Goal: Task Accomplishment & Management: Complete application form

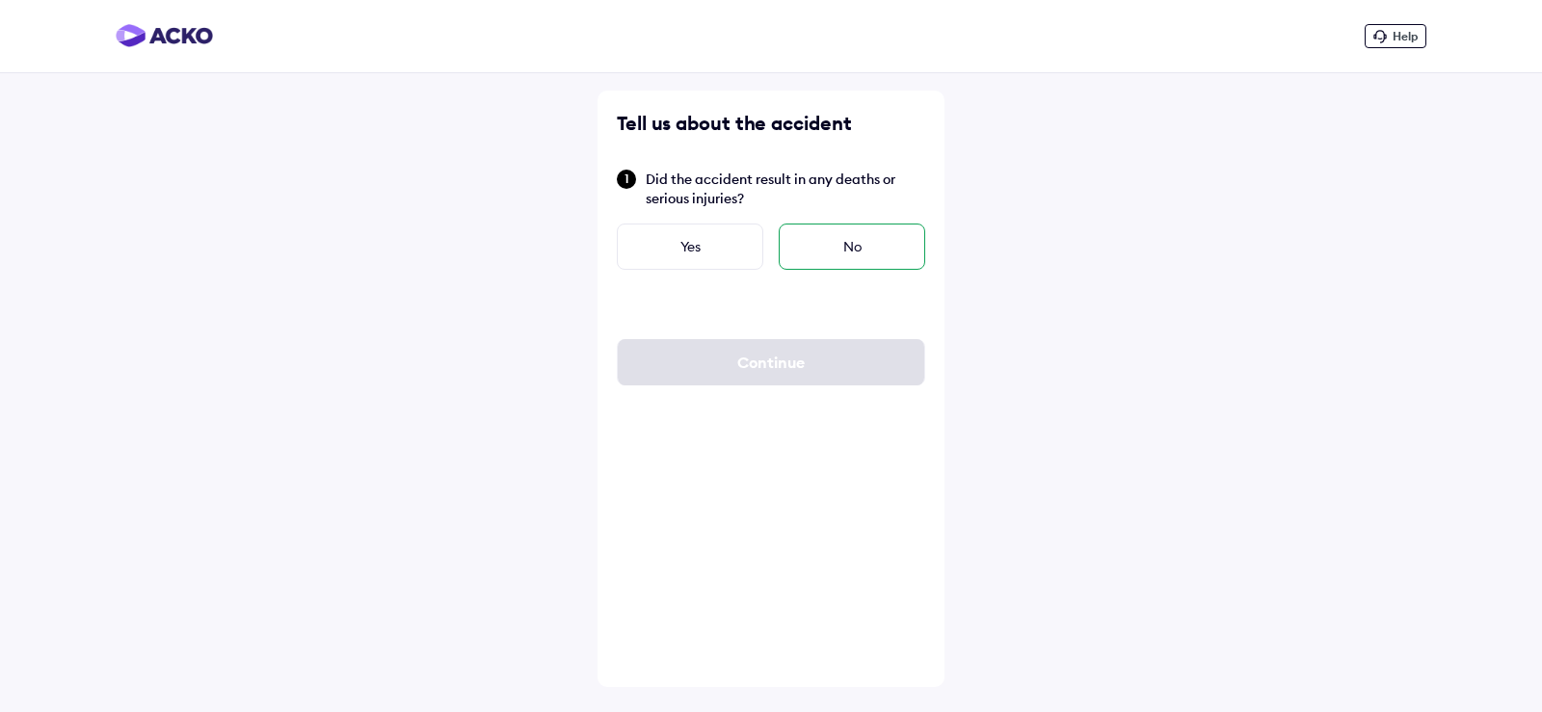
click at [843, 247] on div "No" at bounding box center [852, 247] width 146 height 46
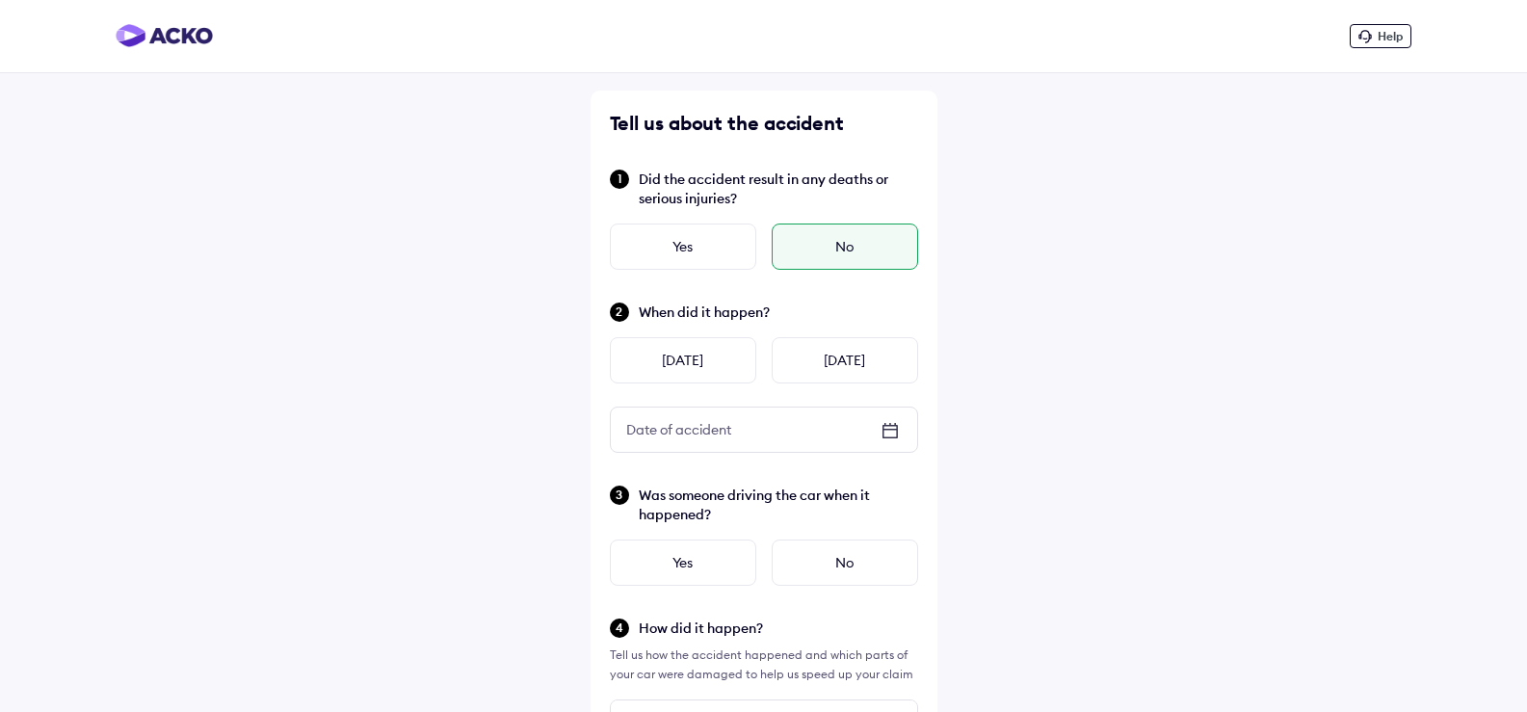
click at [891, 429] on icon at bounding box center [889, 430] width 13 height 2
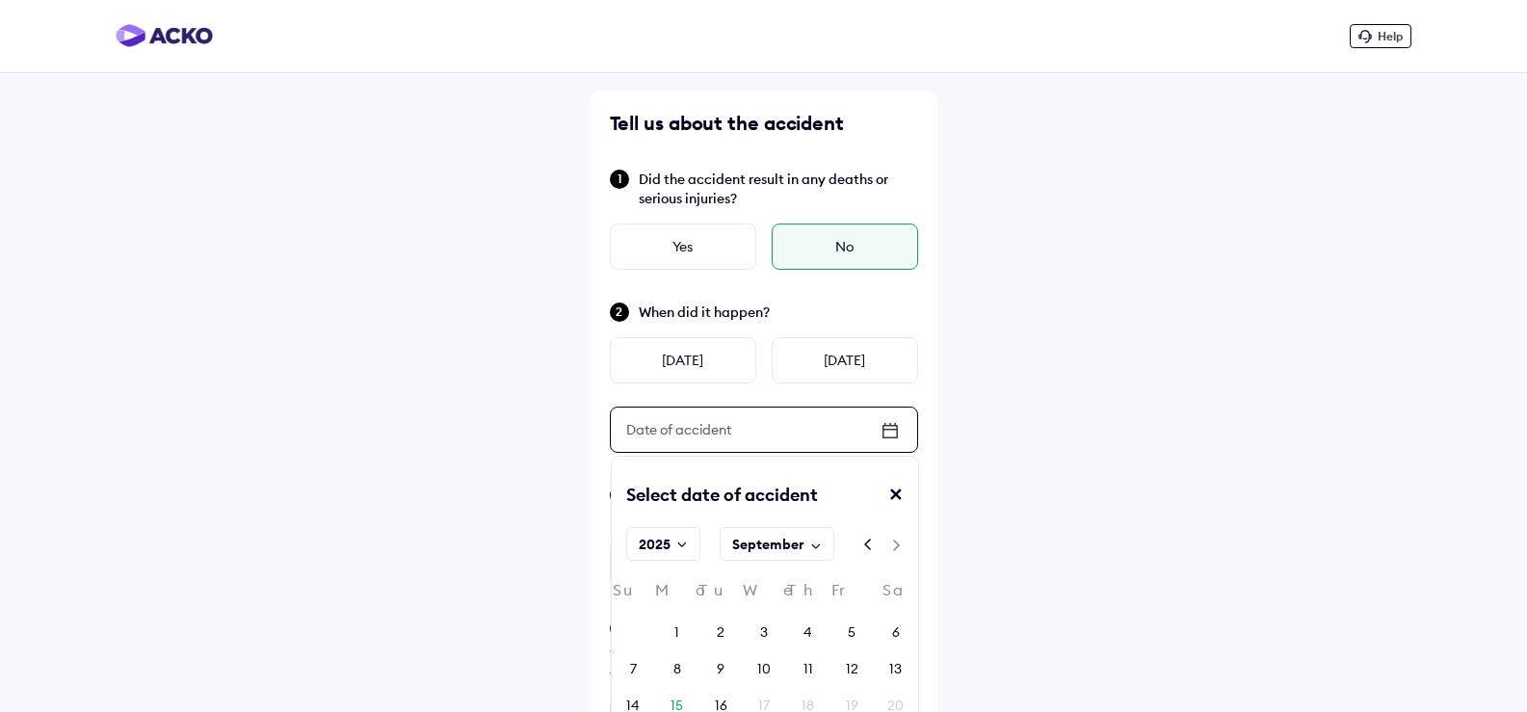
click at [903, 657] on div "13" at bounding box center [895, 668] width 43 height 29
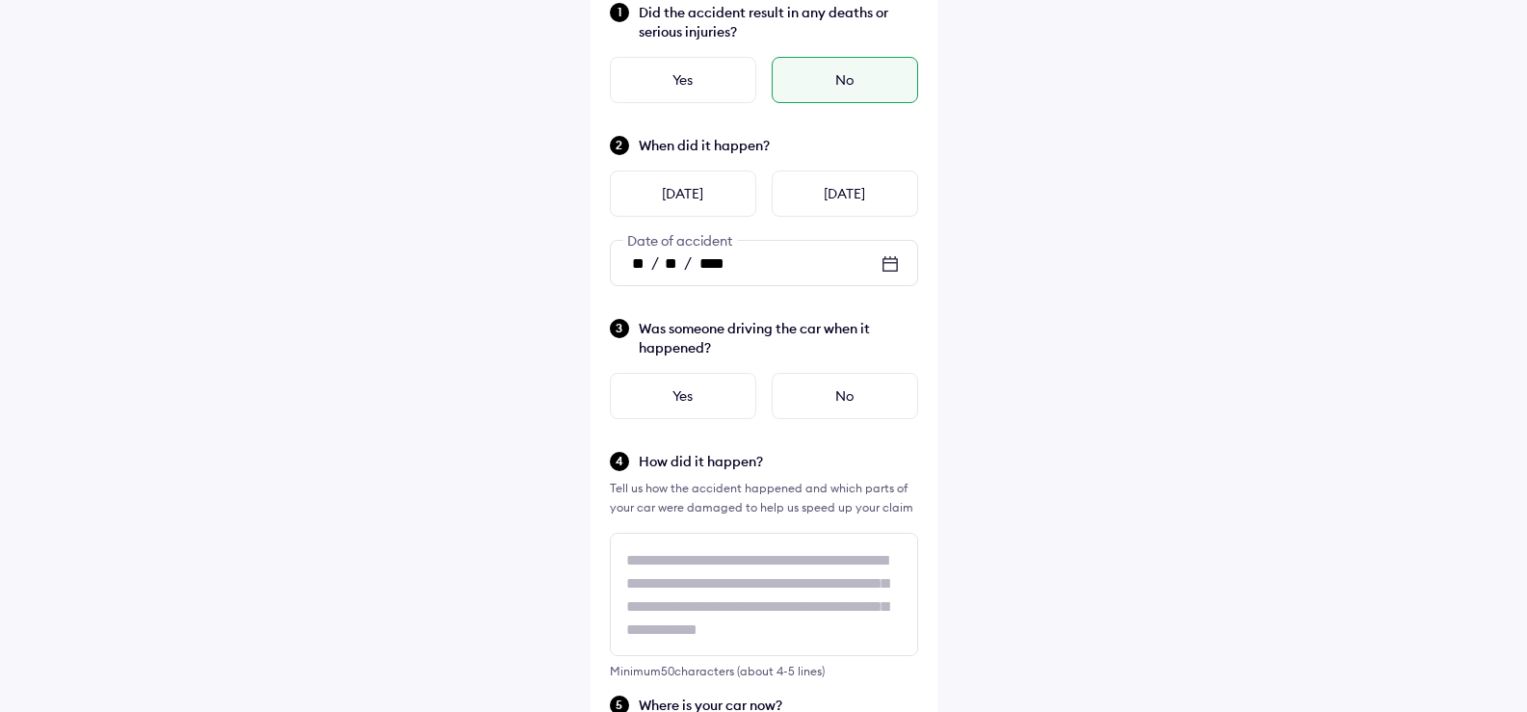
scroll to position [193, 0]
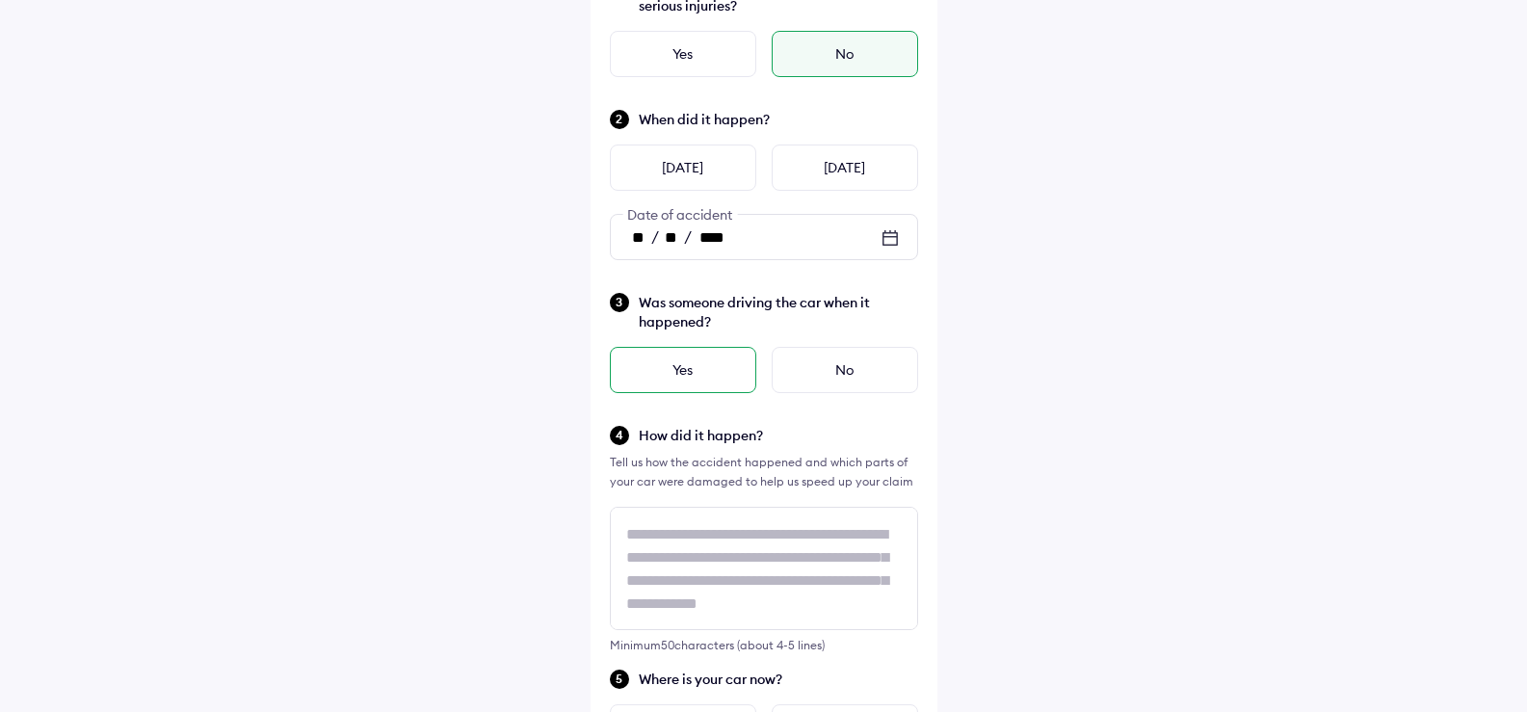
click at [655, 378] on div "Yes" at bounding box center [683, 370] width 146 height 46
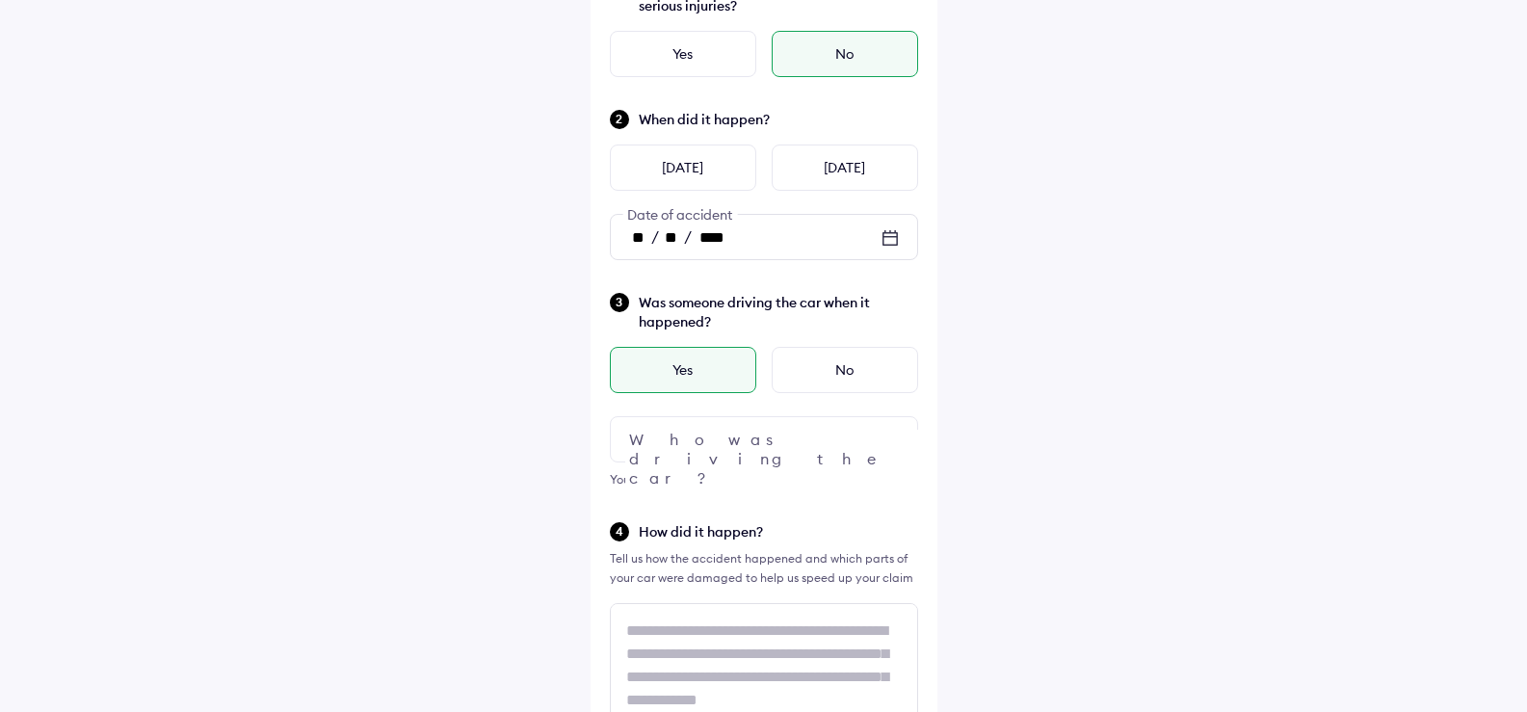
click at [888, 442] on img at bounding box center [890, 439] width 23 height 23
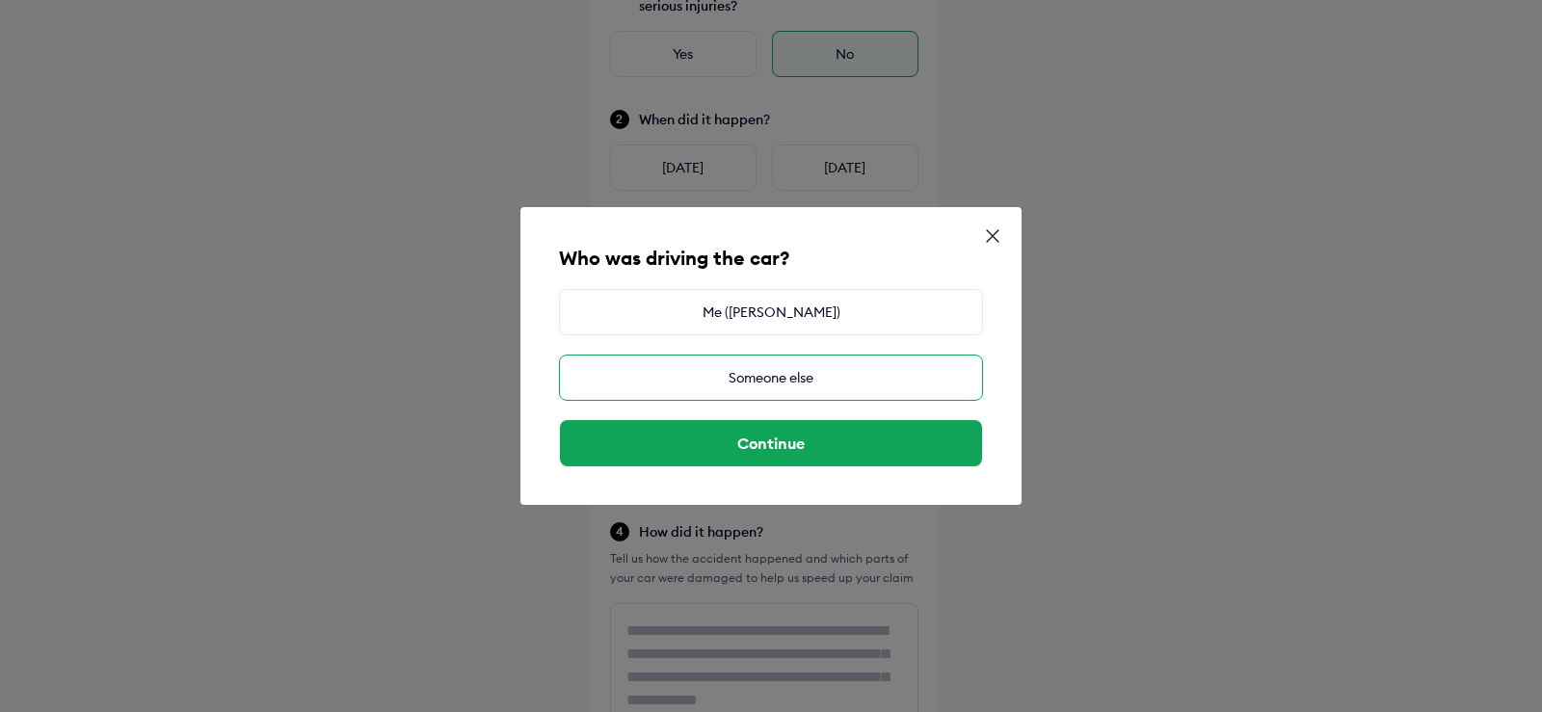
click at [764, 382] on div "Someone else" at bounding box center [771, 378] width 424 height 46
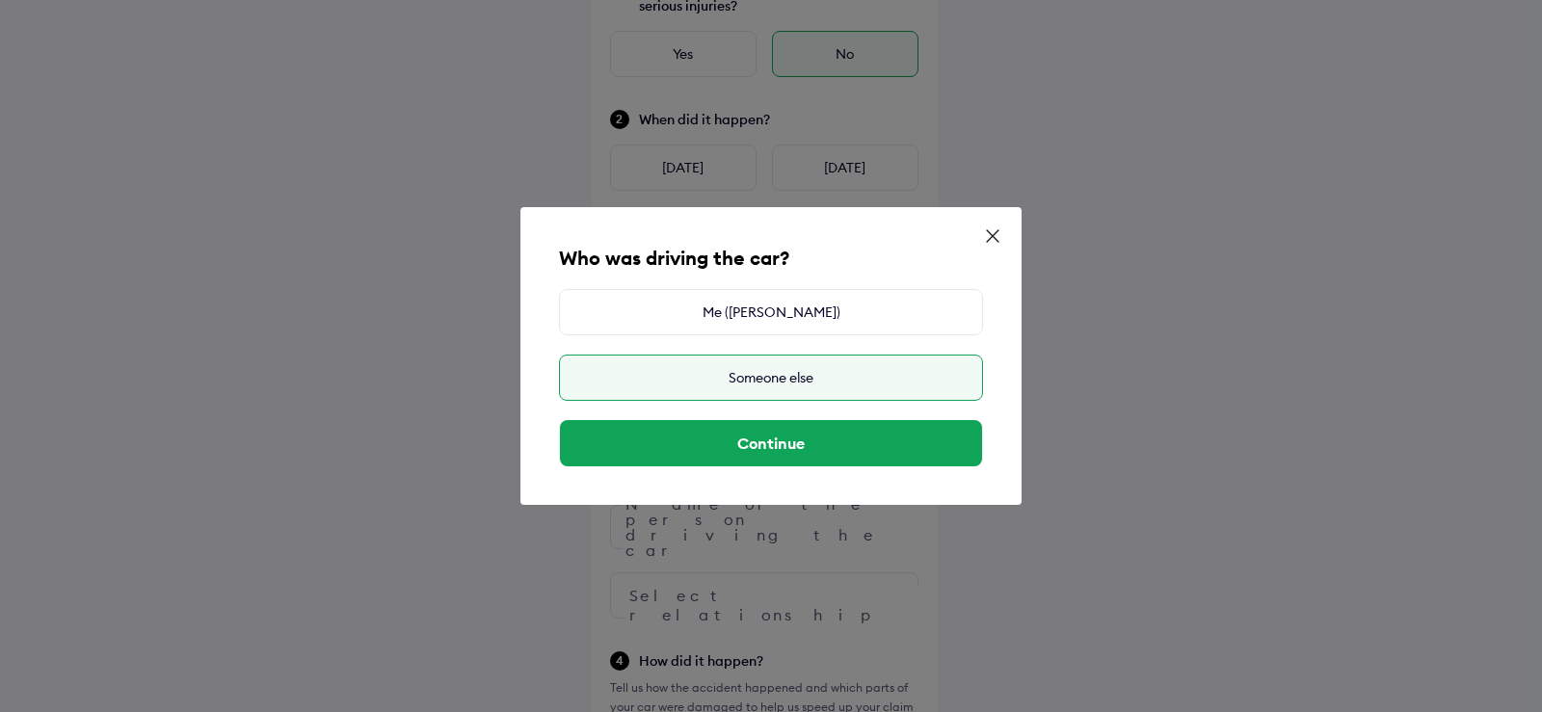
click at [766, 379] on div "Someone else" at bounding box center [771, 378] width 424 height 46
click at [828, 370] on div "Someone else" at bounding box center [771, 378] width 424 height 46
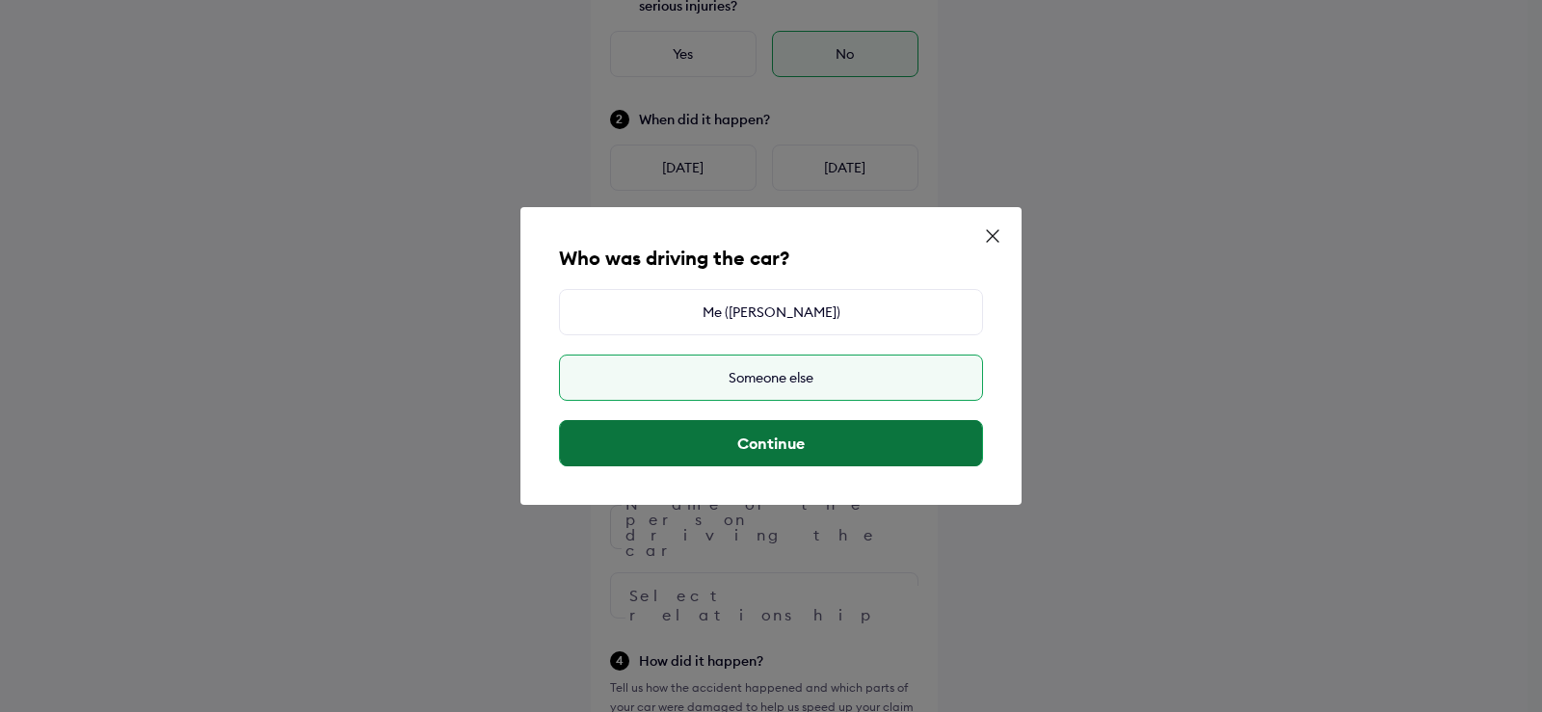
click at [822, 447] on button "Continue" at bounding box center [771, 443] width 422 height 46
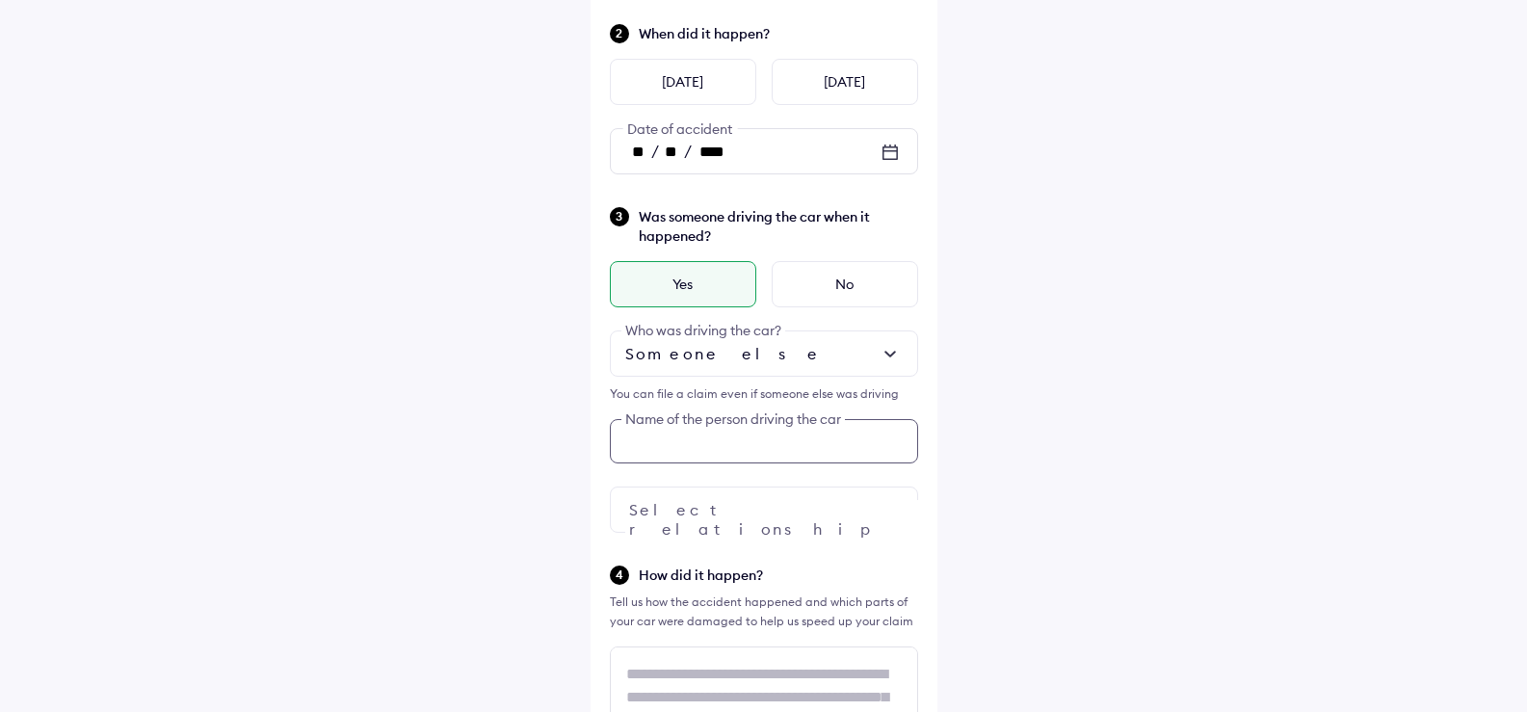
click at [755, 536] on div "Tell us about the accident Did the accident result in any deaths or serious inj…" at bounding box center [764, 657] width 347 height 1691
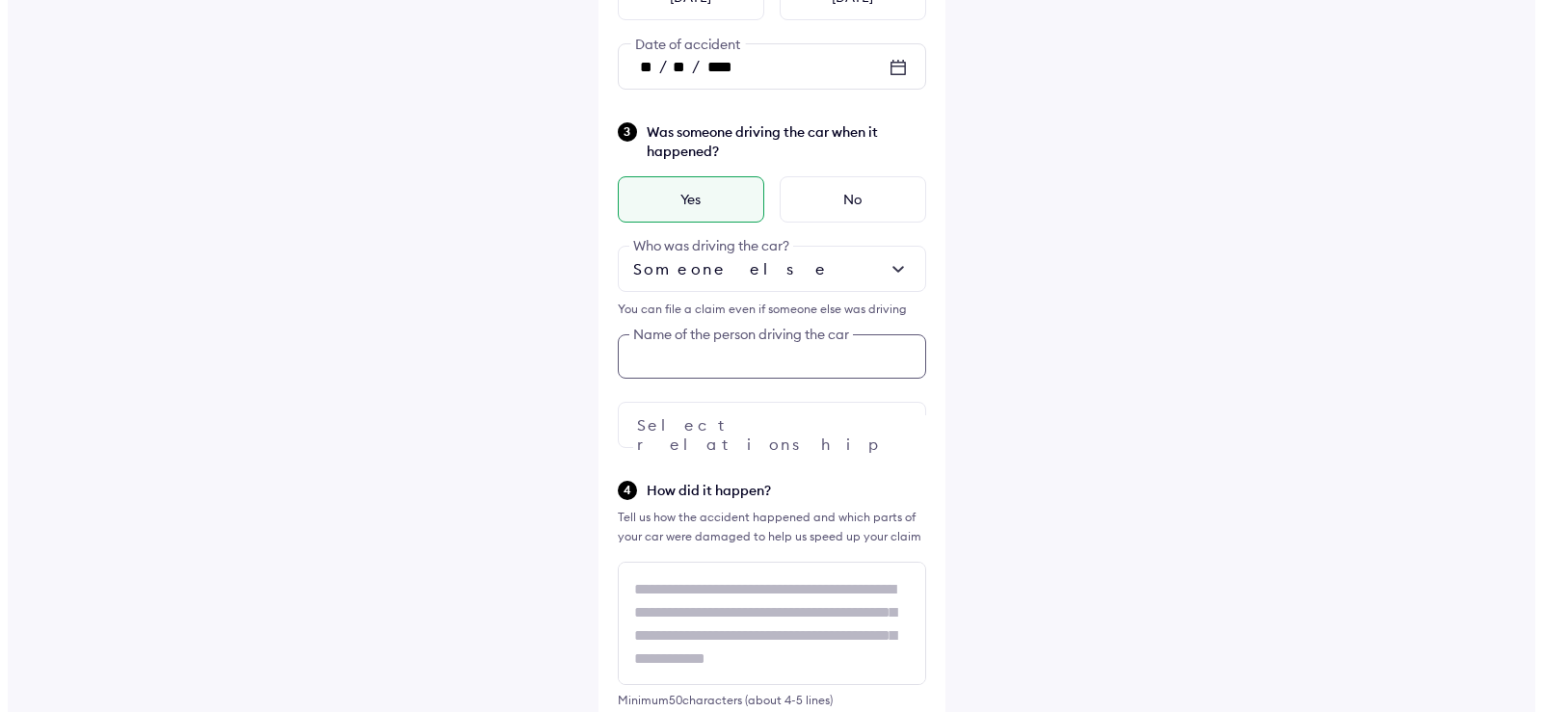
scroll to position [364, 0]
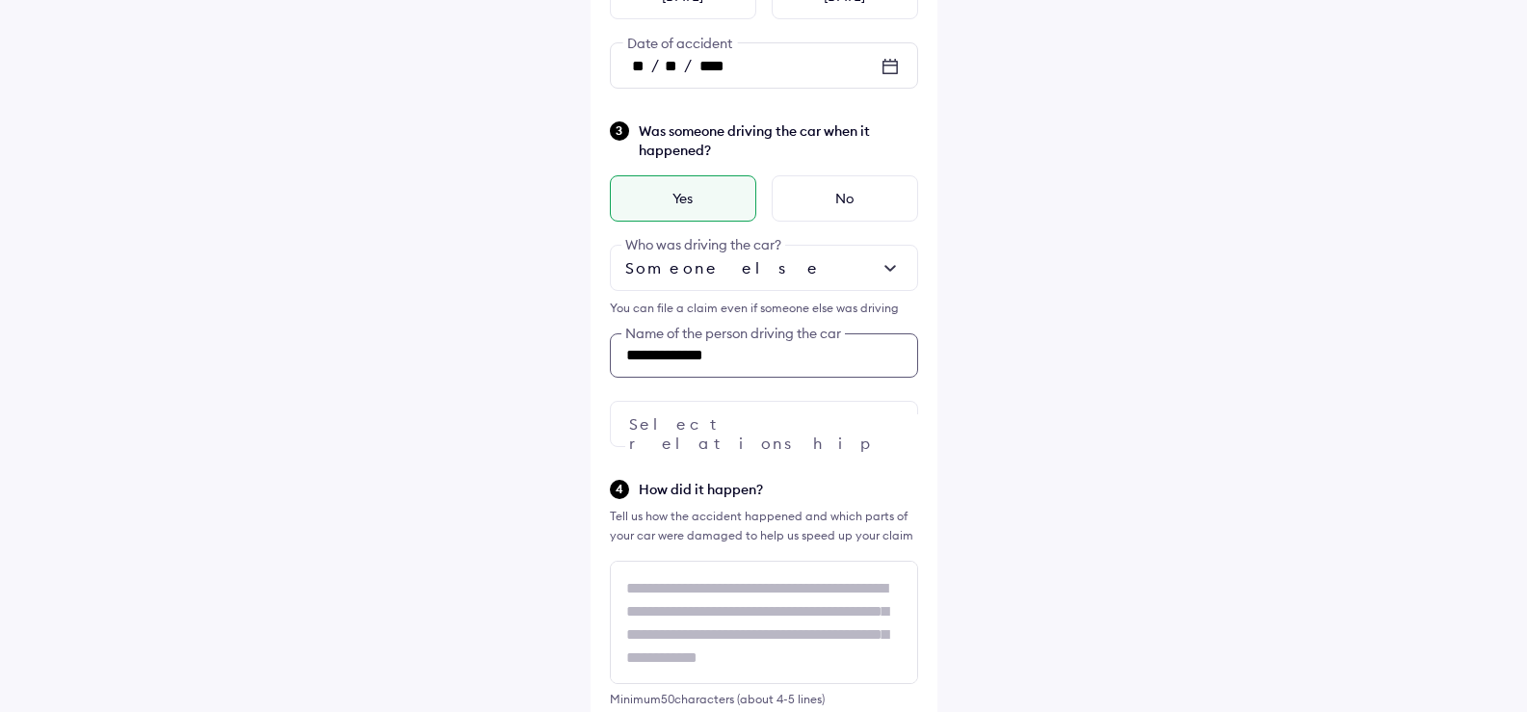
type input "**********"
click at [887, 429] on img at bounding box center [890, 423] width 23 height 23
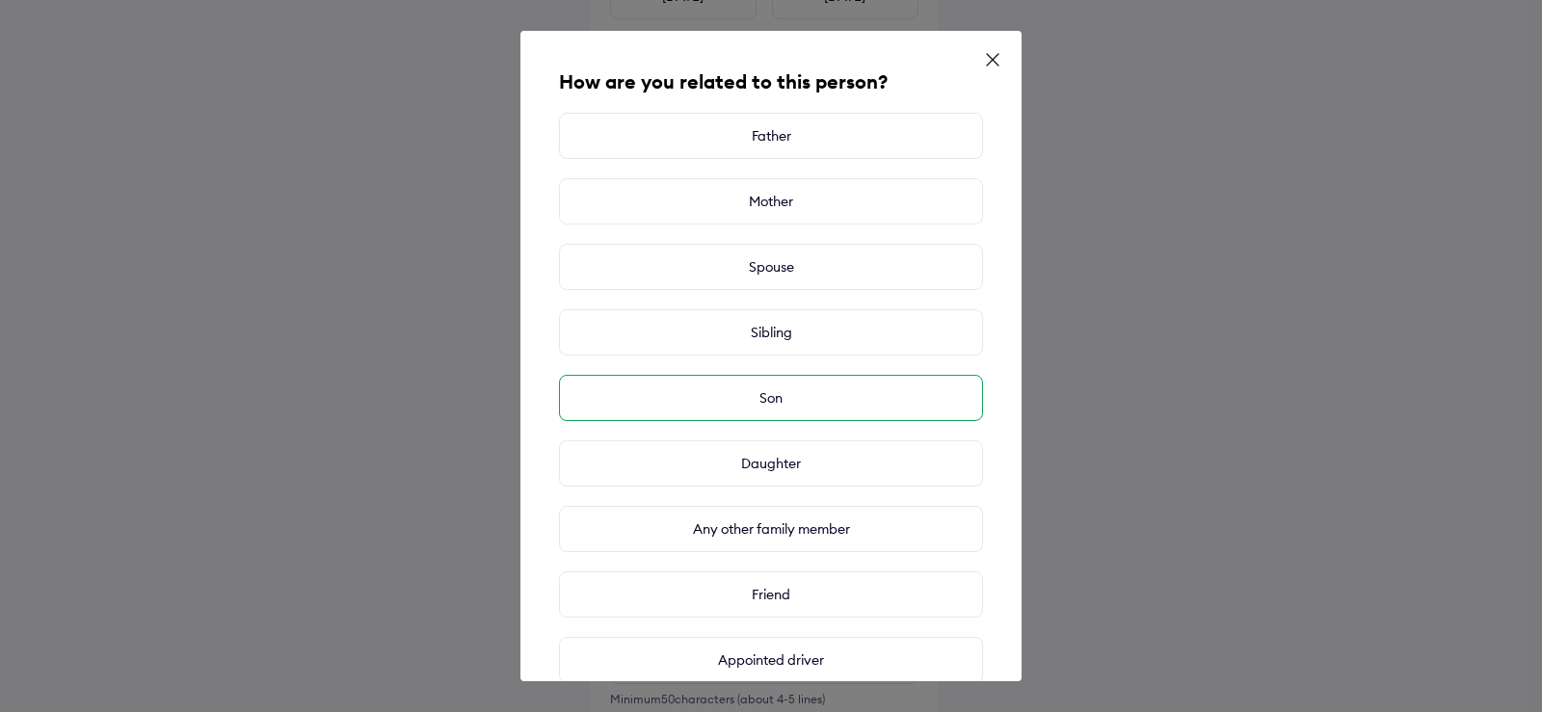
click at [820, 389] on div "Son" at bounding box center [771, 398] width 424 height 46
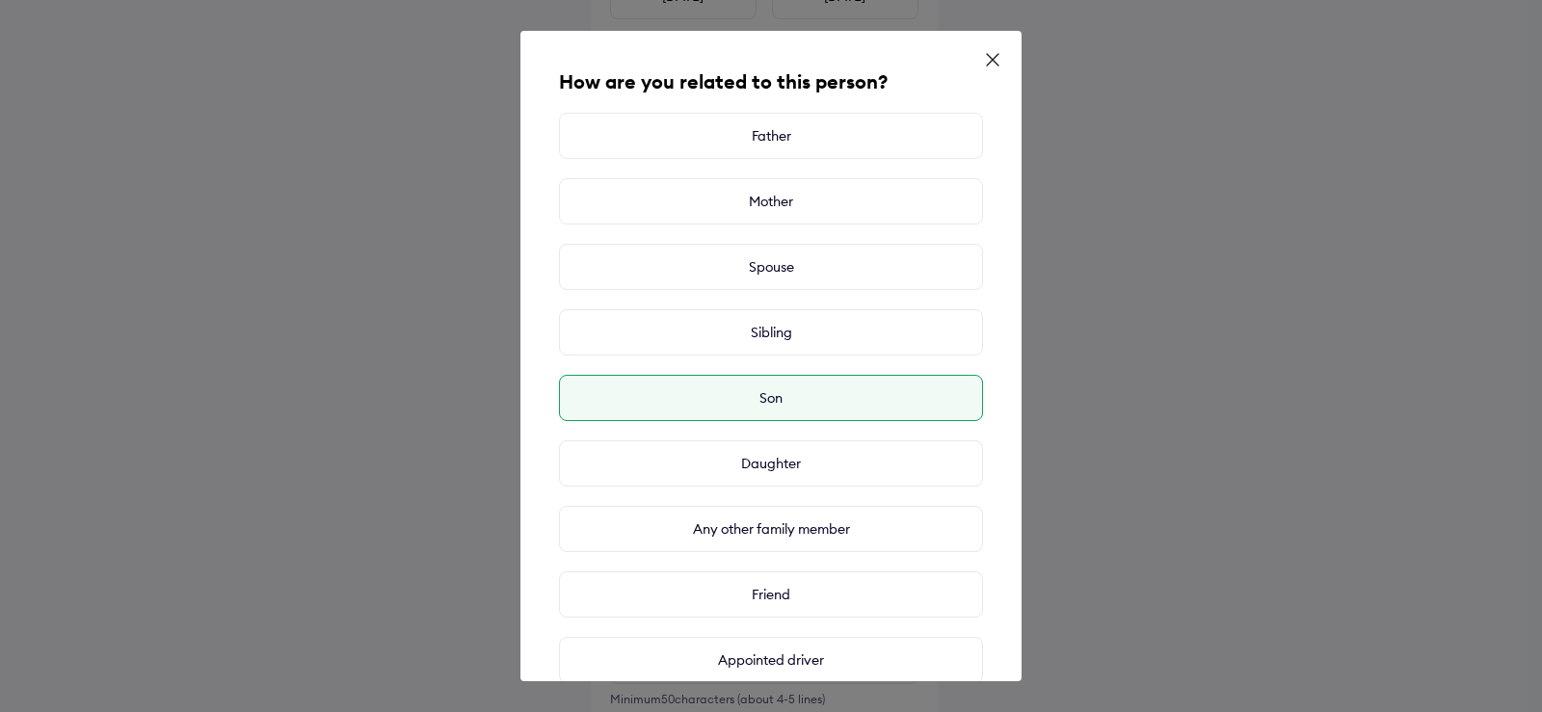
click at [897, 384] on div "Son" at bounding box center [771, 398] width 424 height 46
click at [1187, 427] on div "How are you related to this person? Father Mother Spouse Sibling Son Daughter A…" at bounding box center [771, 356] width 1542 height 712
click at [394, 516] on div "How are you related to this person? Father Mother Spouse Sibling Son Daughter A…" at bounding box center [771, 356] width 1542 height 712
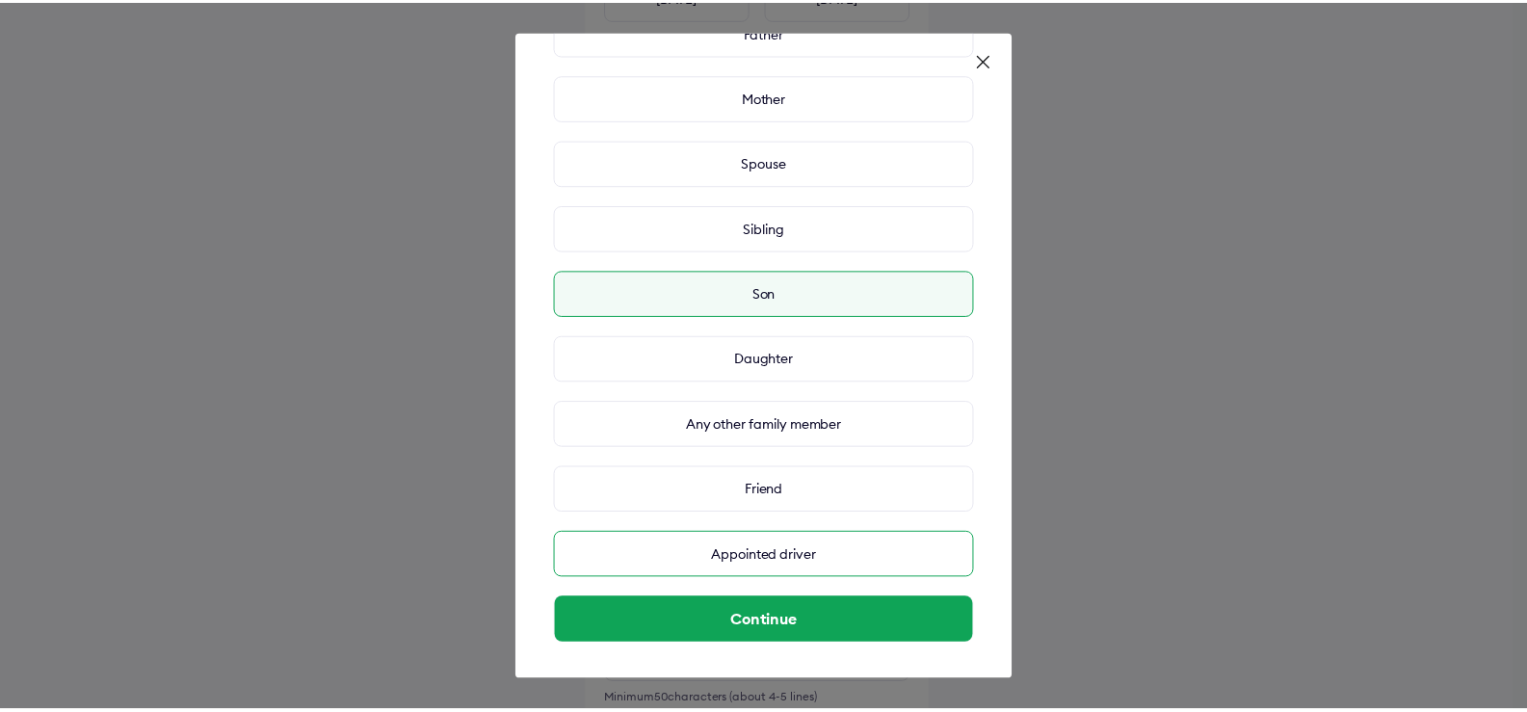
scroll to position [106, 0]
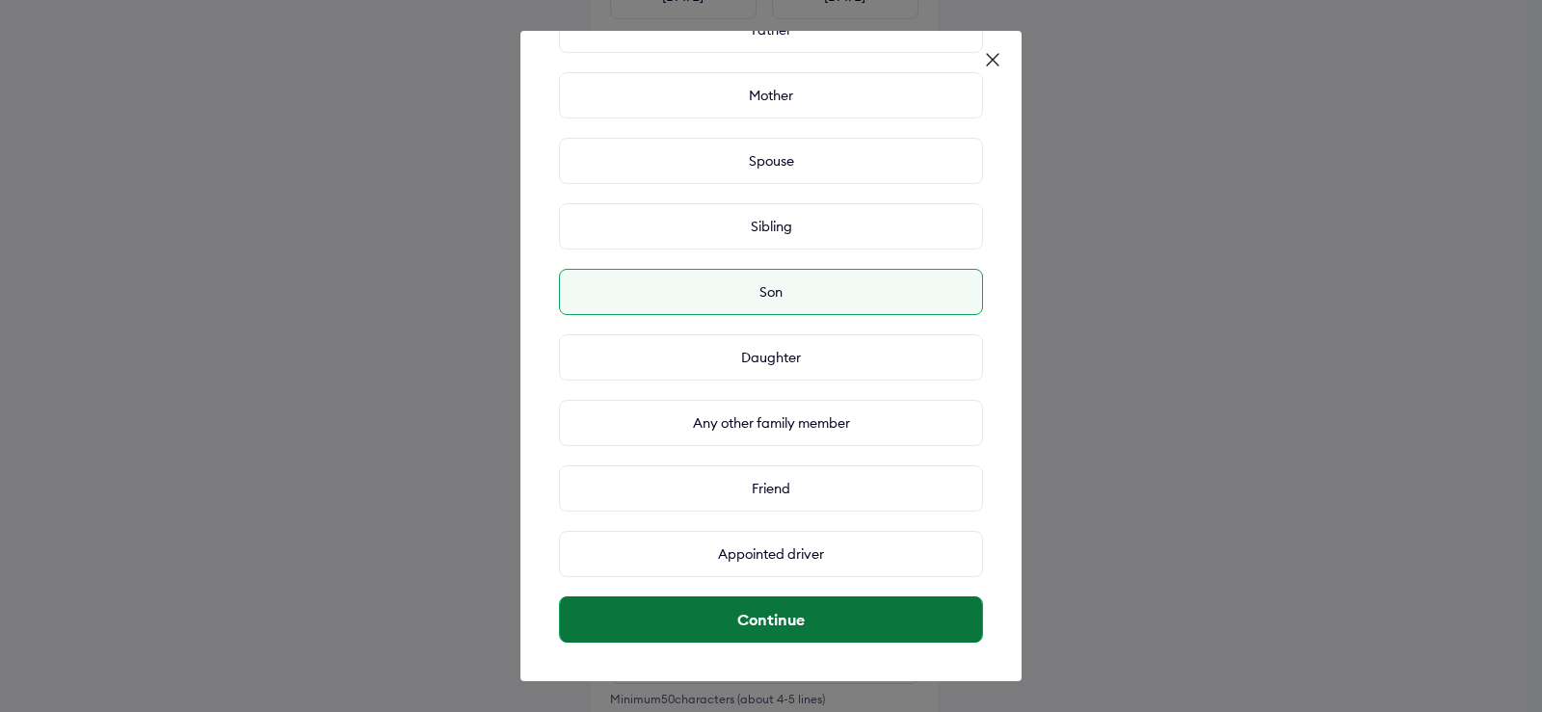
click at [803, 617] on button "Continue" at bounding box center [771, 619] width 422 height 46
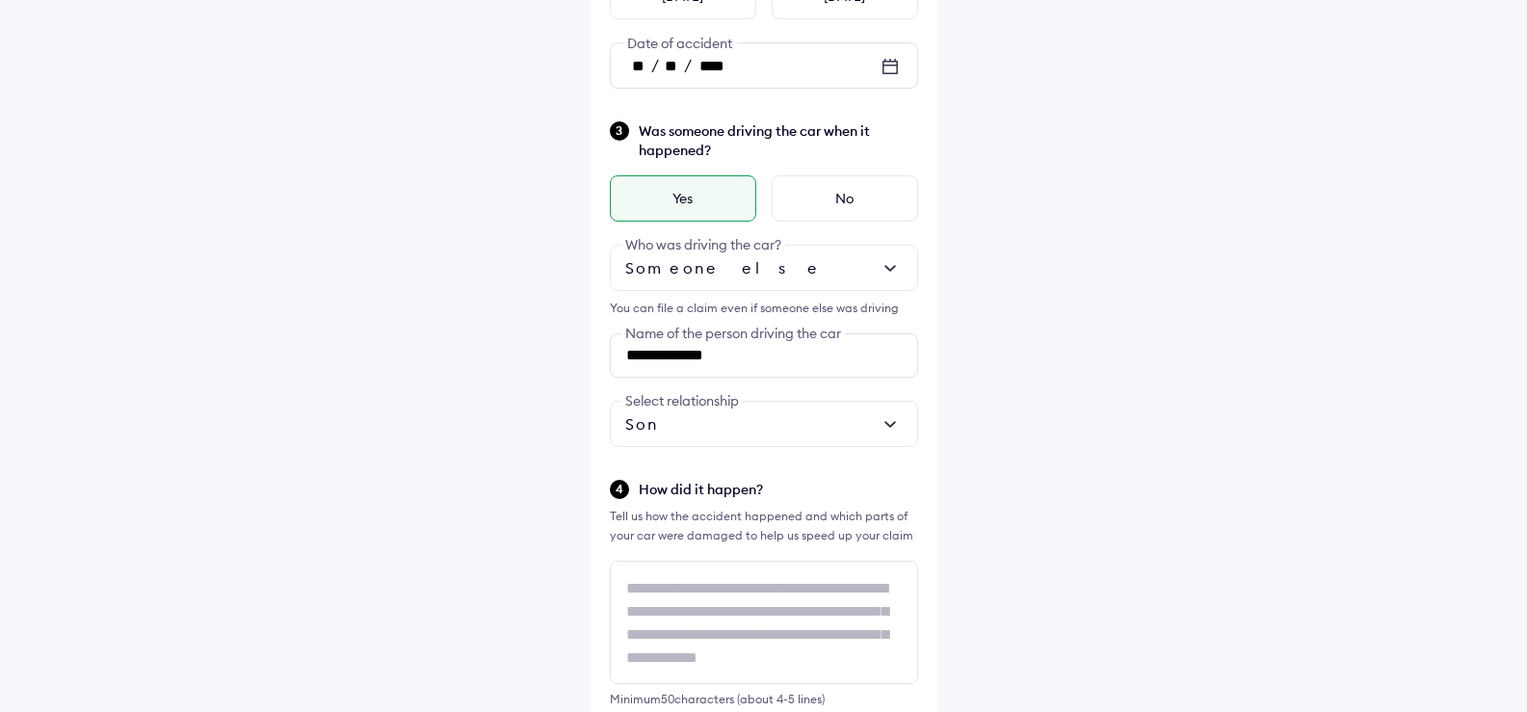
scroll to position [2, 0]
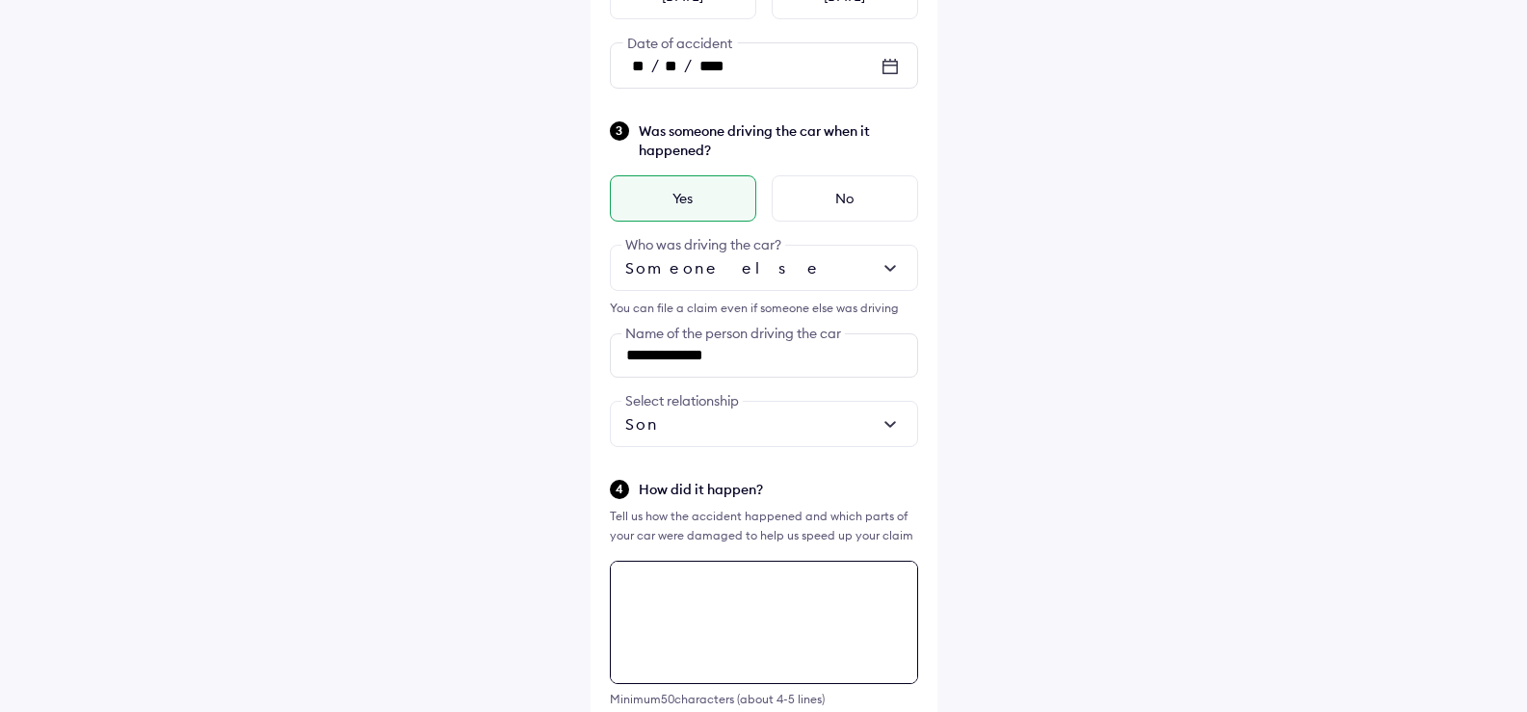
click at [691, 589] on div "**********" at bounding box center [764, 571] width 347 height 1691
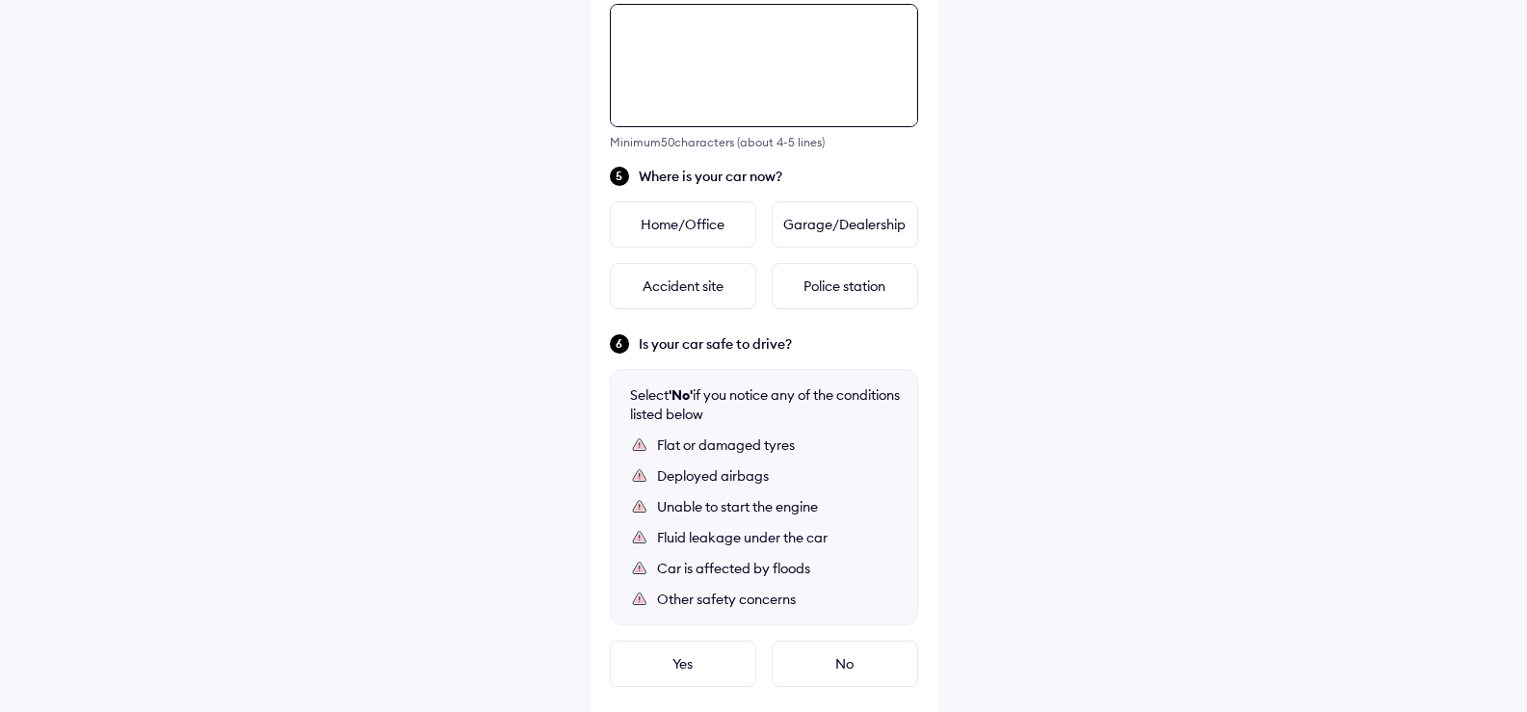
scroll to position [925, 0]
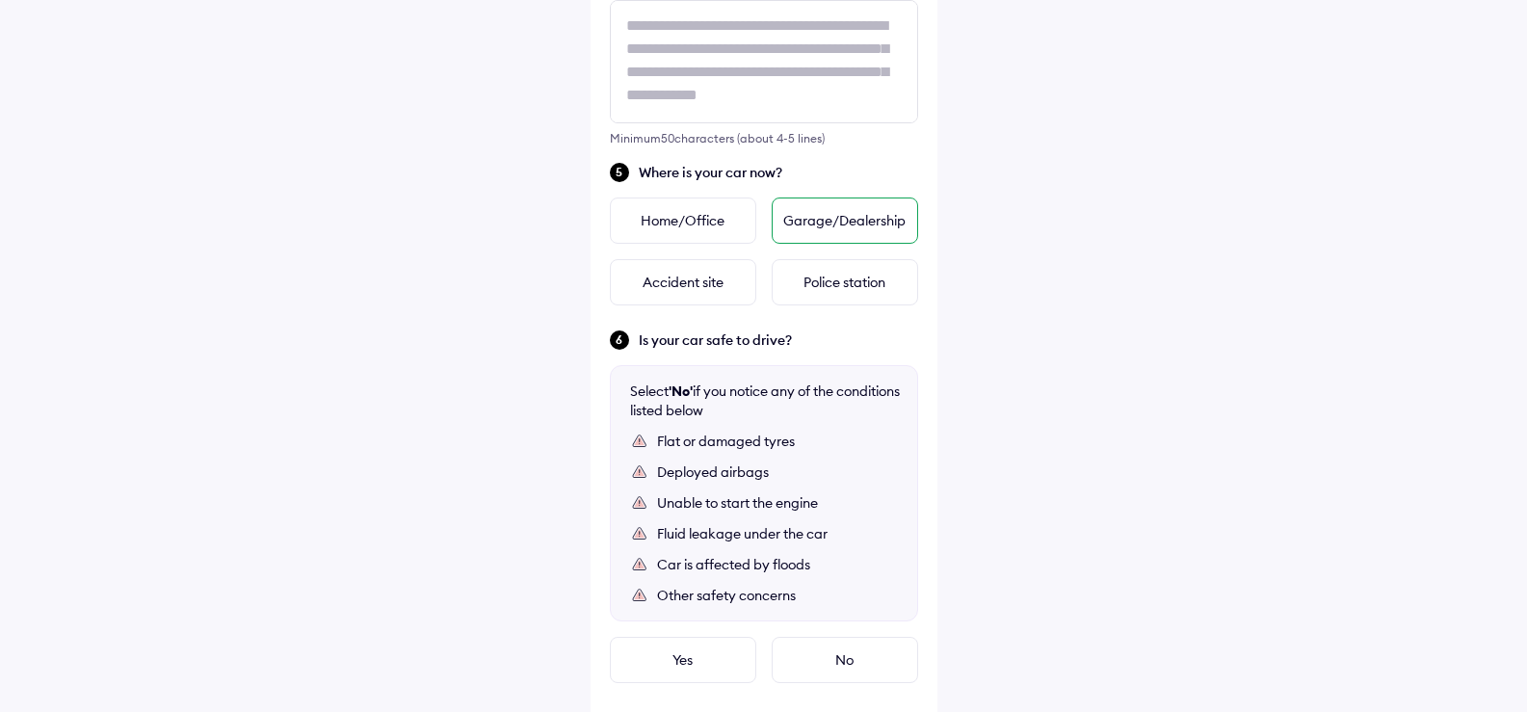
click at [820, 225] on div "Garage/Dealership" at bounding box center [845, 221] width 146 height 46
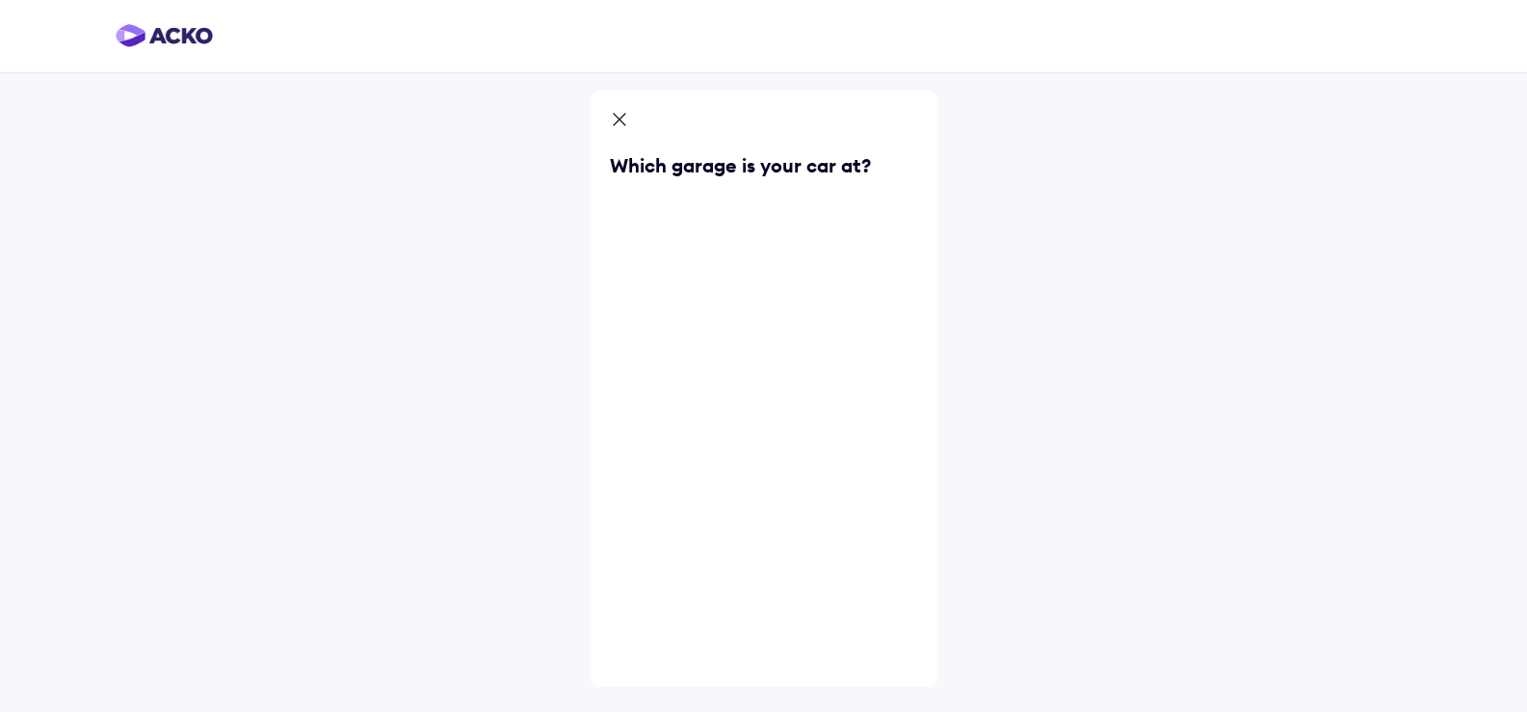
scroll to position [0, 0]
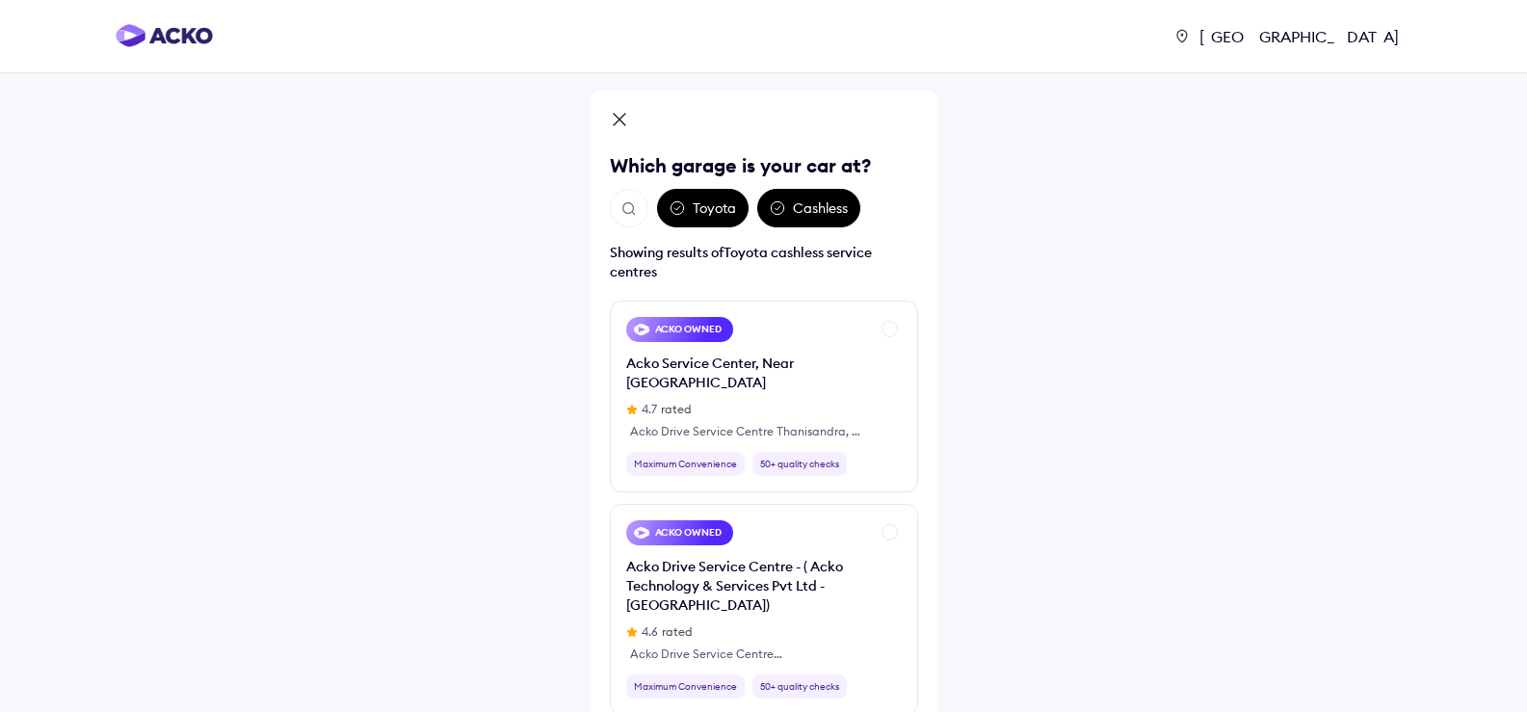
click at [714, 207] on div "Toyota" at bounding box center [703, 208] width 92 height 39
click at [626, 209] on img "Open search" at bounding box center [629, 208] width 17 height 17
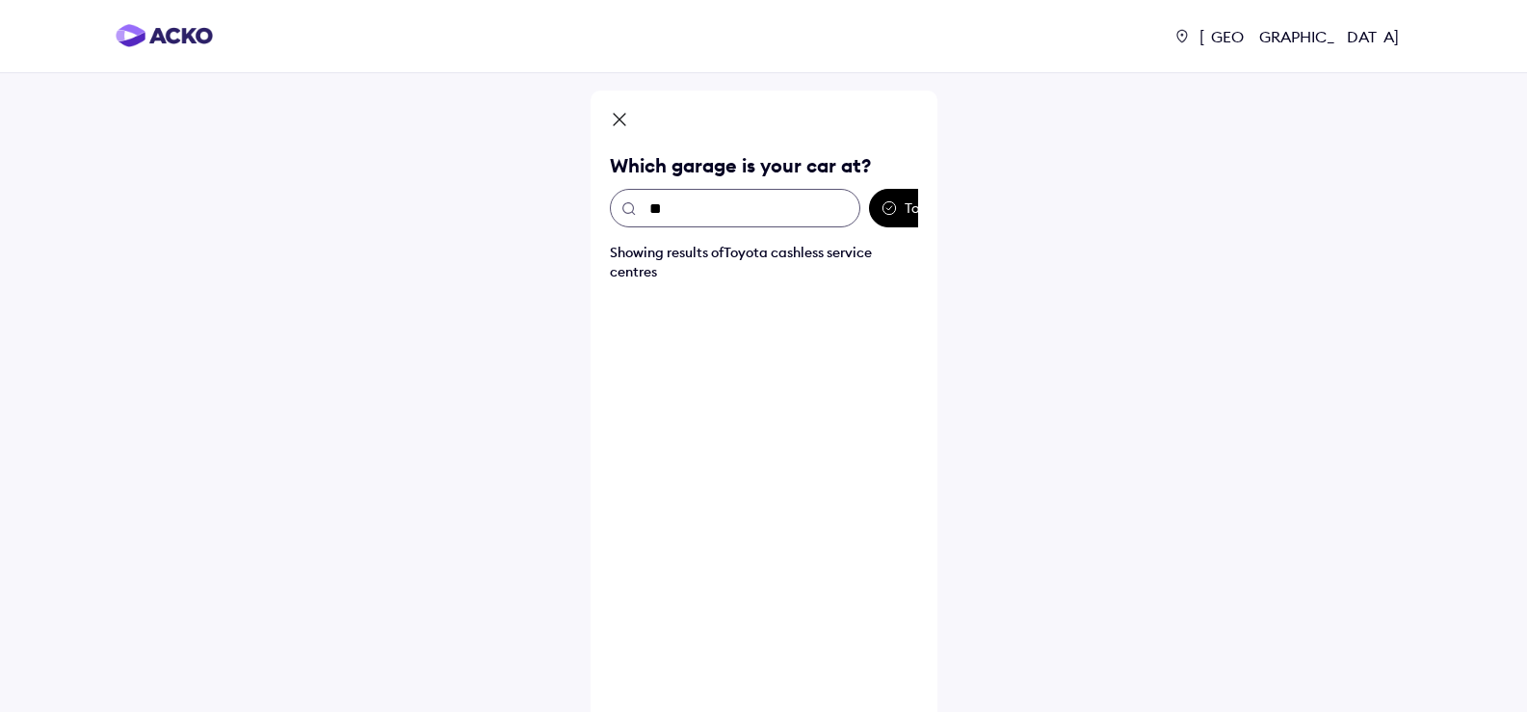
type input "***"
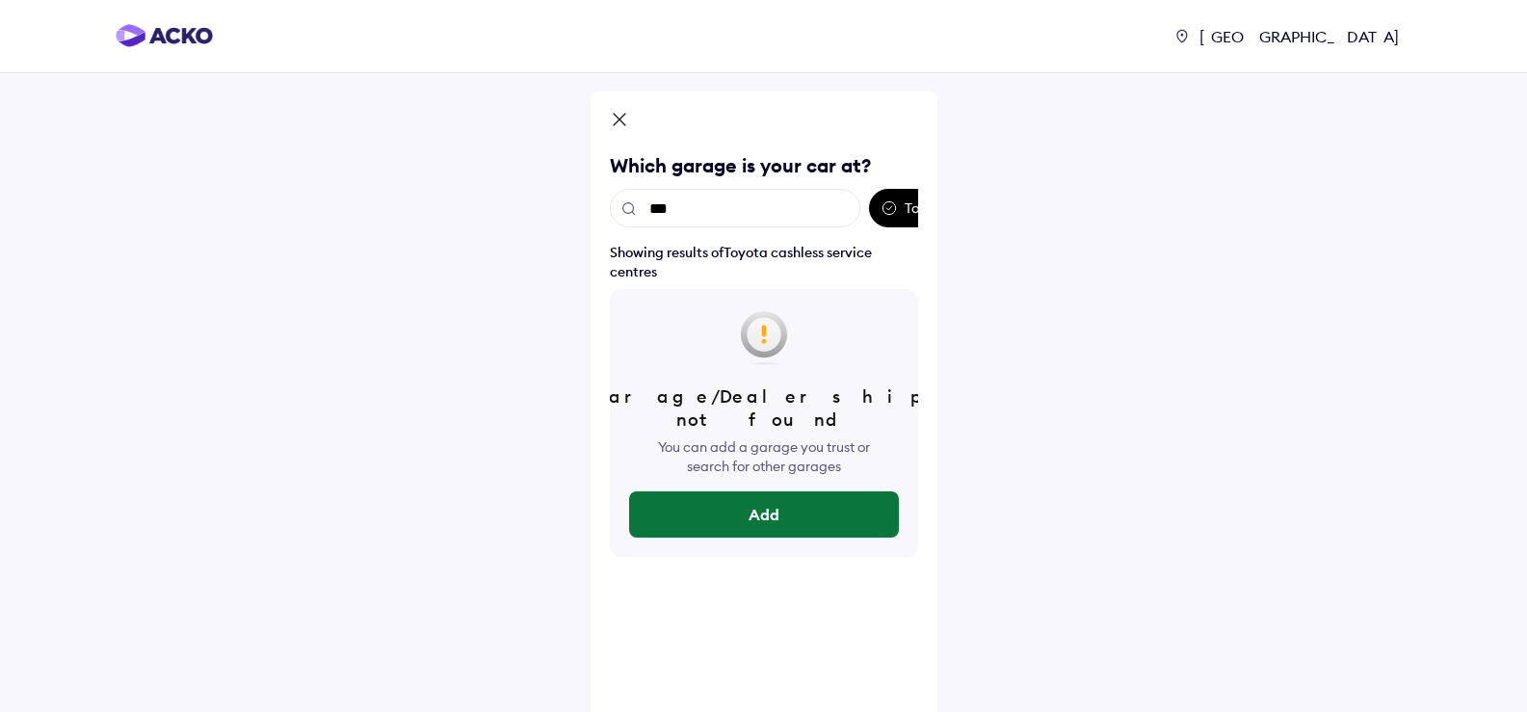
click at [777, 495] on button "Add" at bounding box center [764, 514] width 270 height 46
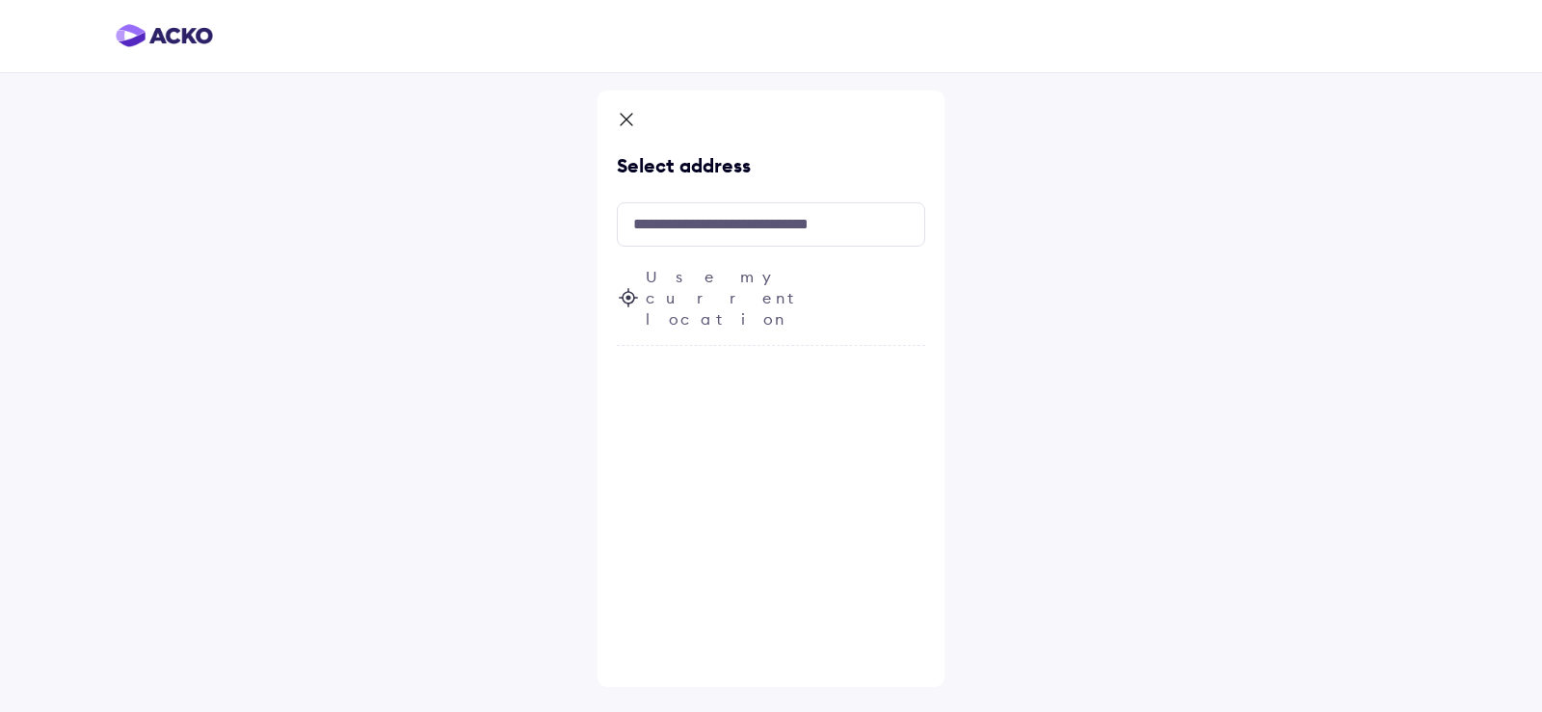
click at [701, 282] on span "Use my current location" at bounding box center [785, 298] width 279 height 64
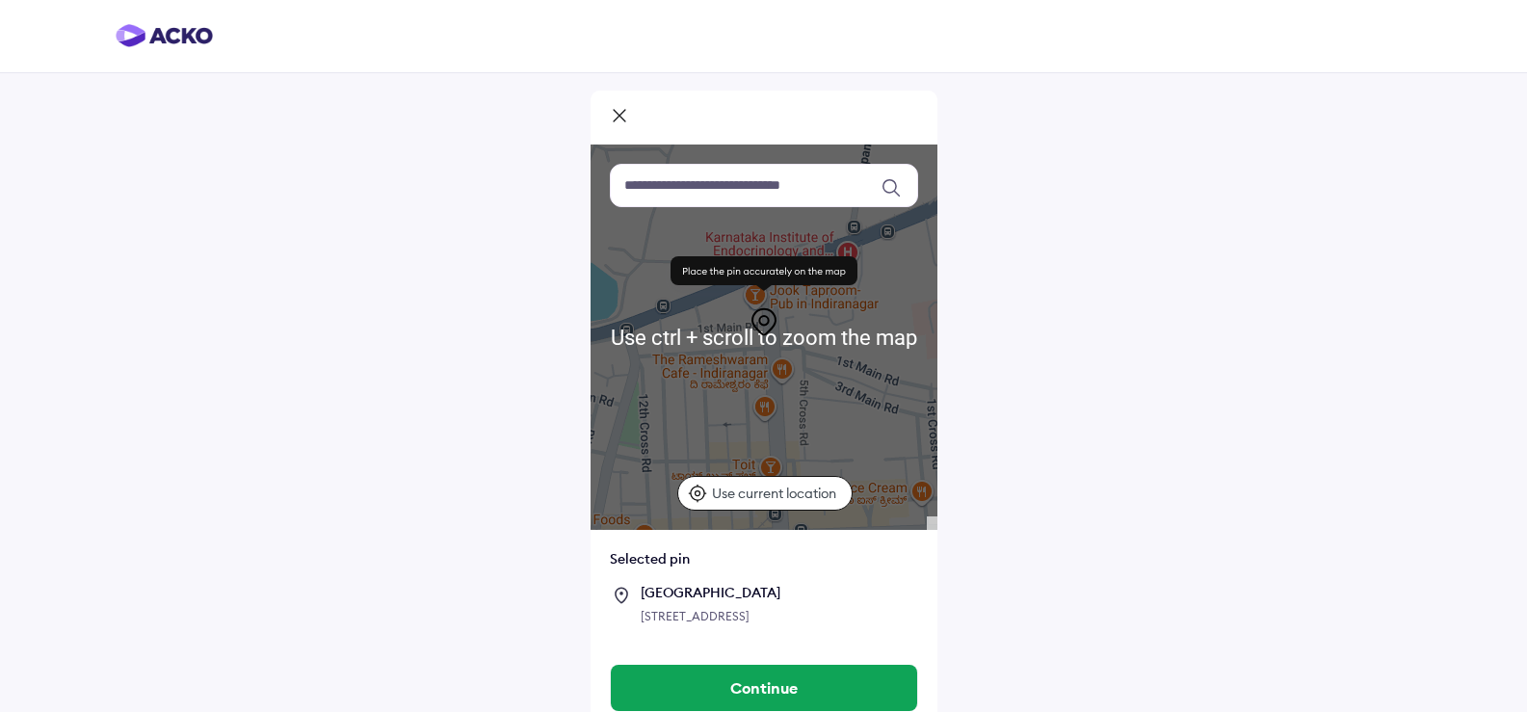
click at [695, 119] on div at bounding box center [764, 118] width 347 height 54
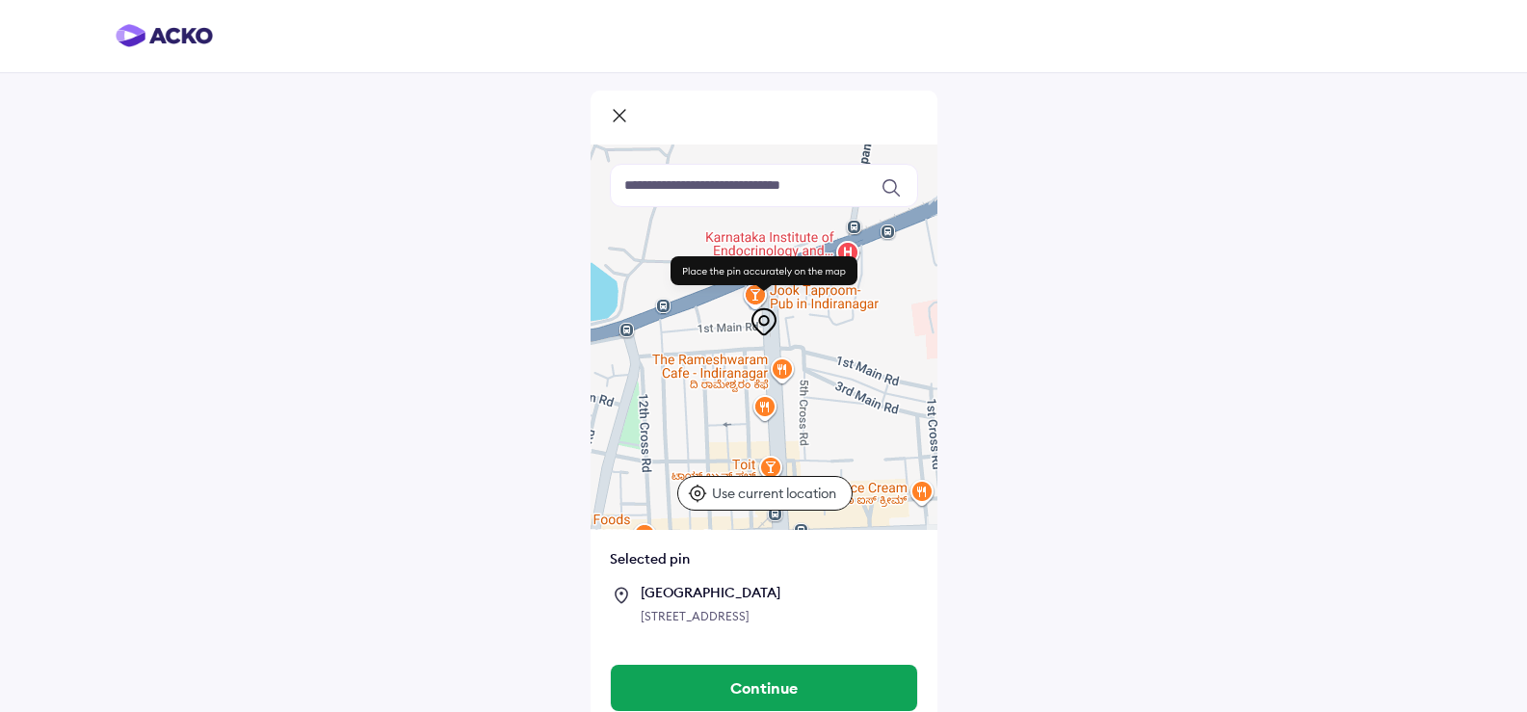
click at [878, 199] on input at bounding box center [764, 185] width 308 height 43
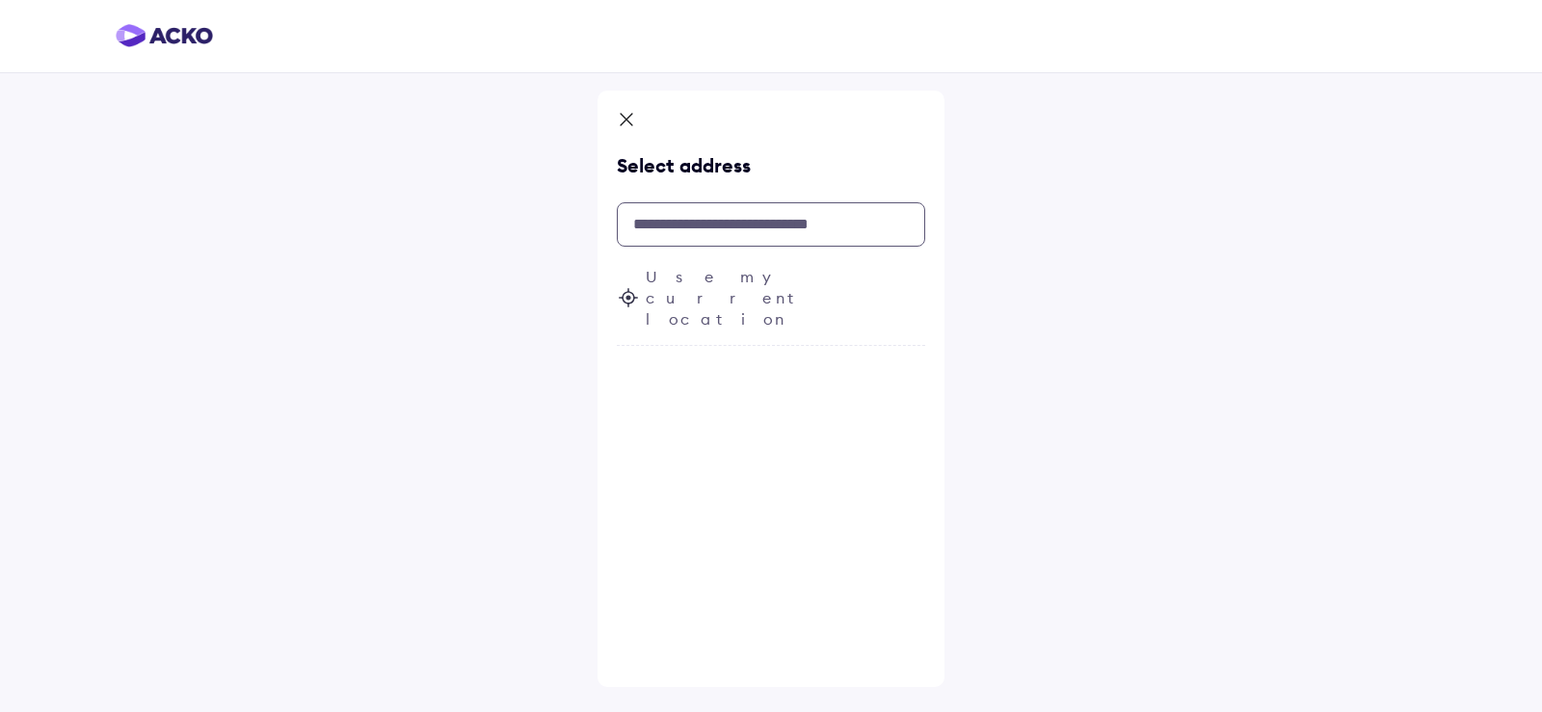
click at [761, 229] on input "text" at bounding box center [771, 224] width 308 height 44
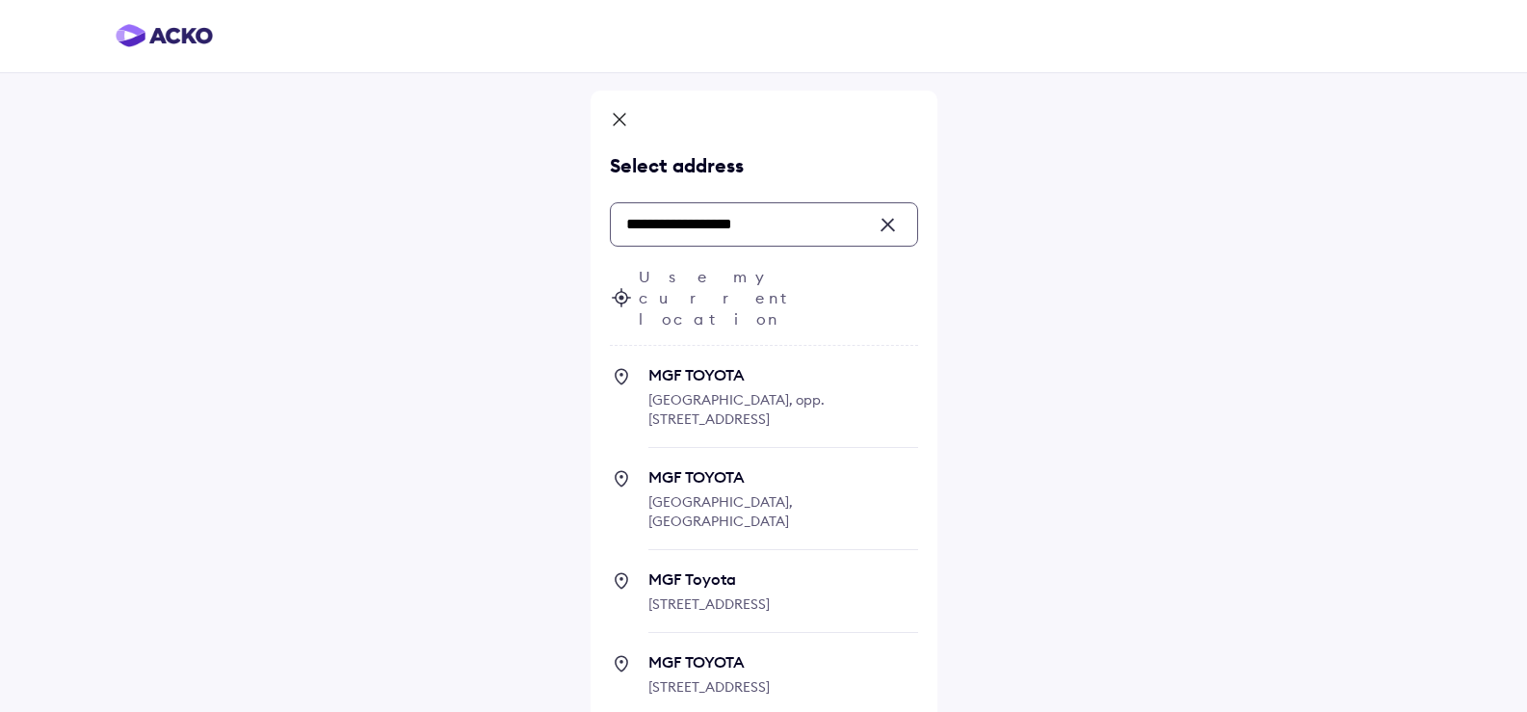
click at [722, 391] on span "Mehrauli Road, opp. Sector-14, Industrial Development Area, Sector 14, Gurugram…" at bounding box center [737, 409] width 176 height 37
type input "**********"
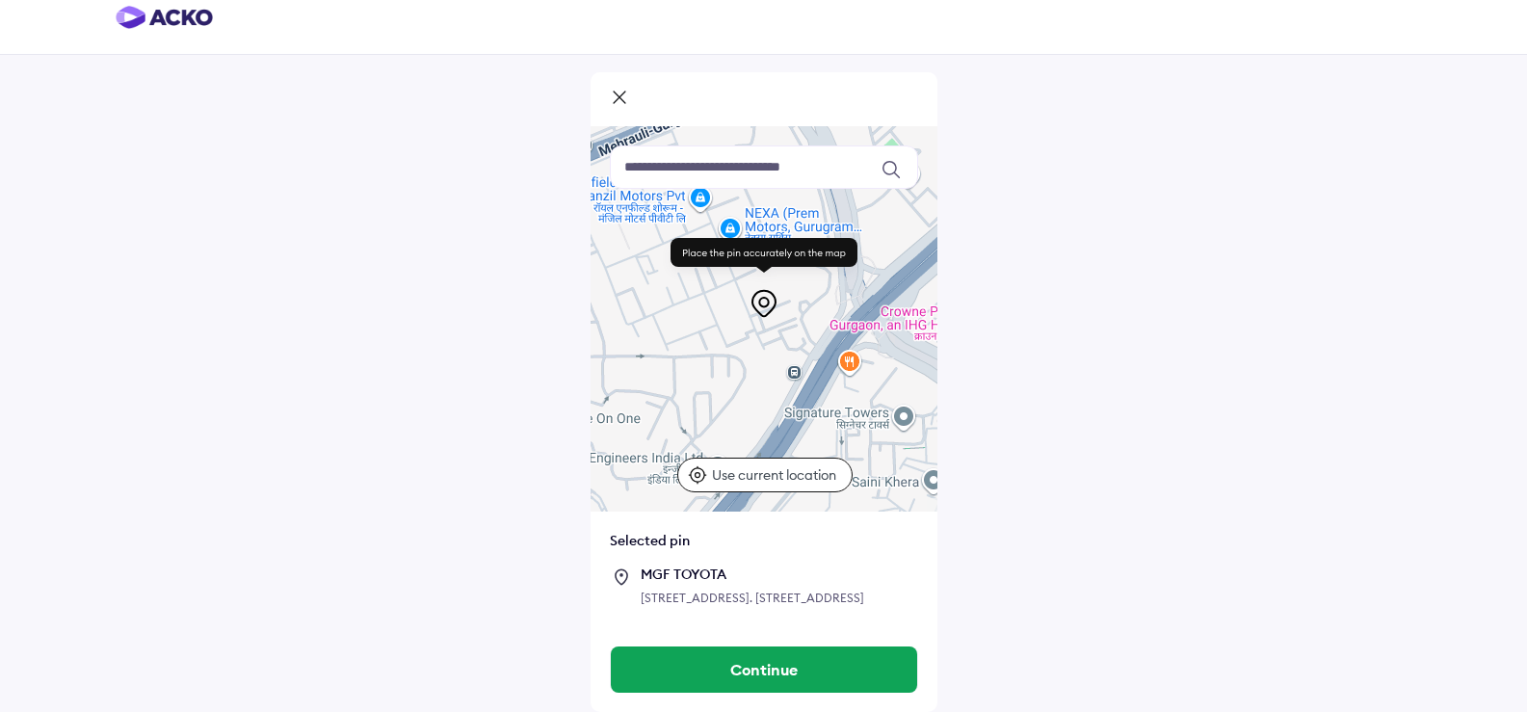
scroll to position [57, 0]
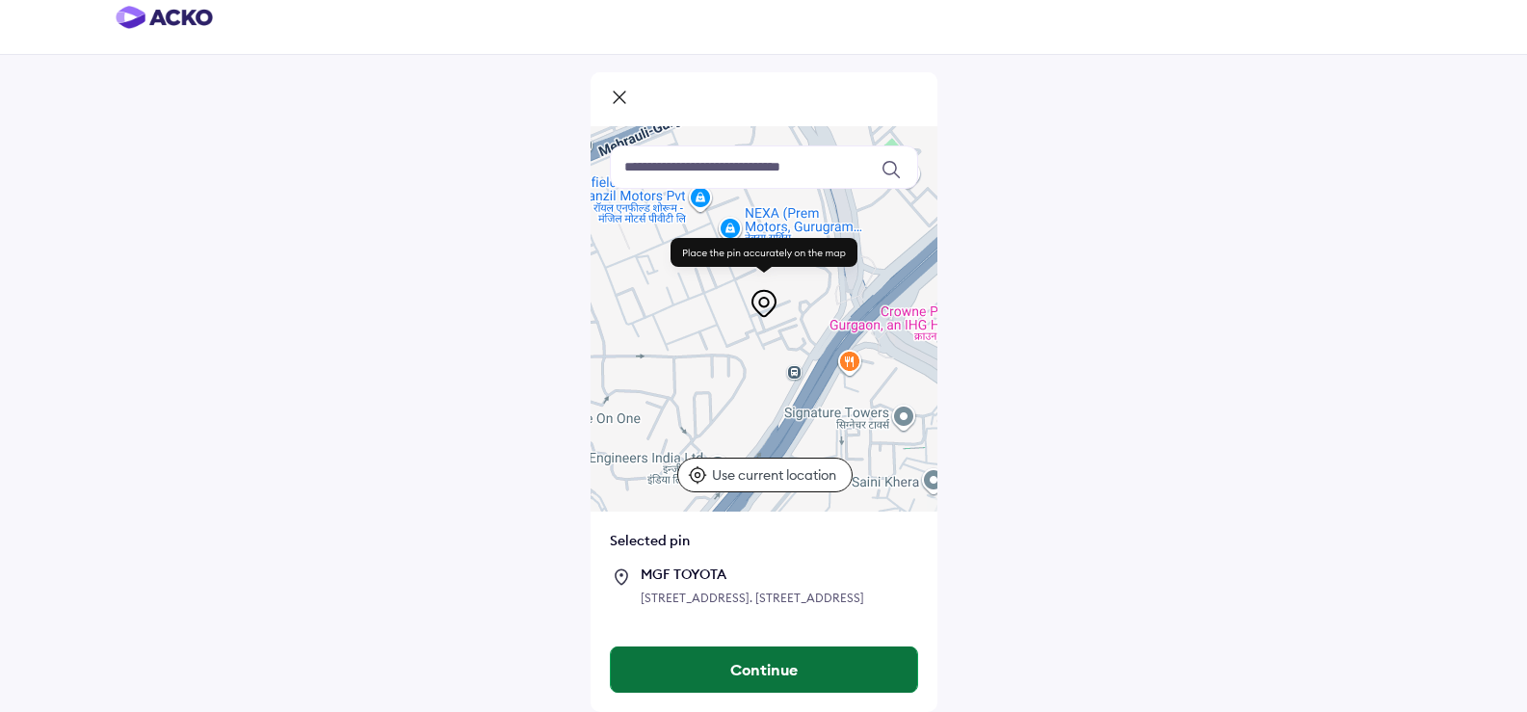
click at [802, 662] on button "Continue" at bounding box center [764, 670] width 306 height 46
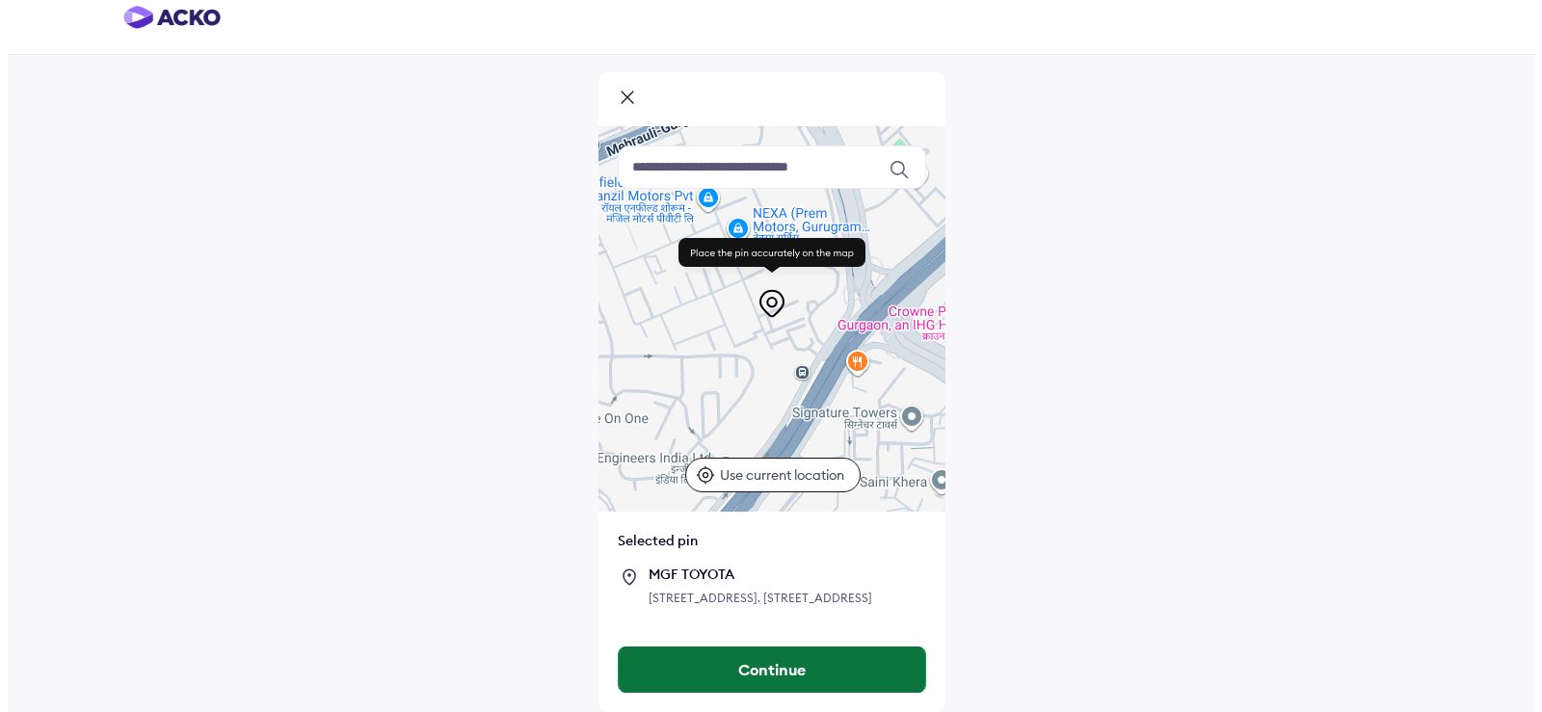
scroll to position [0, 0]
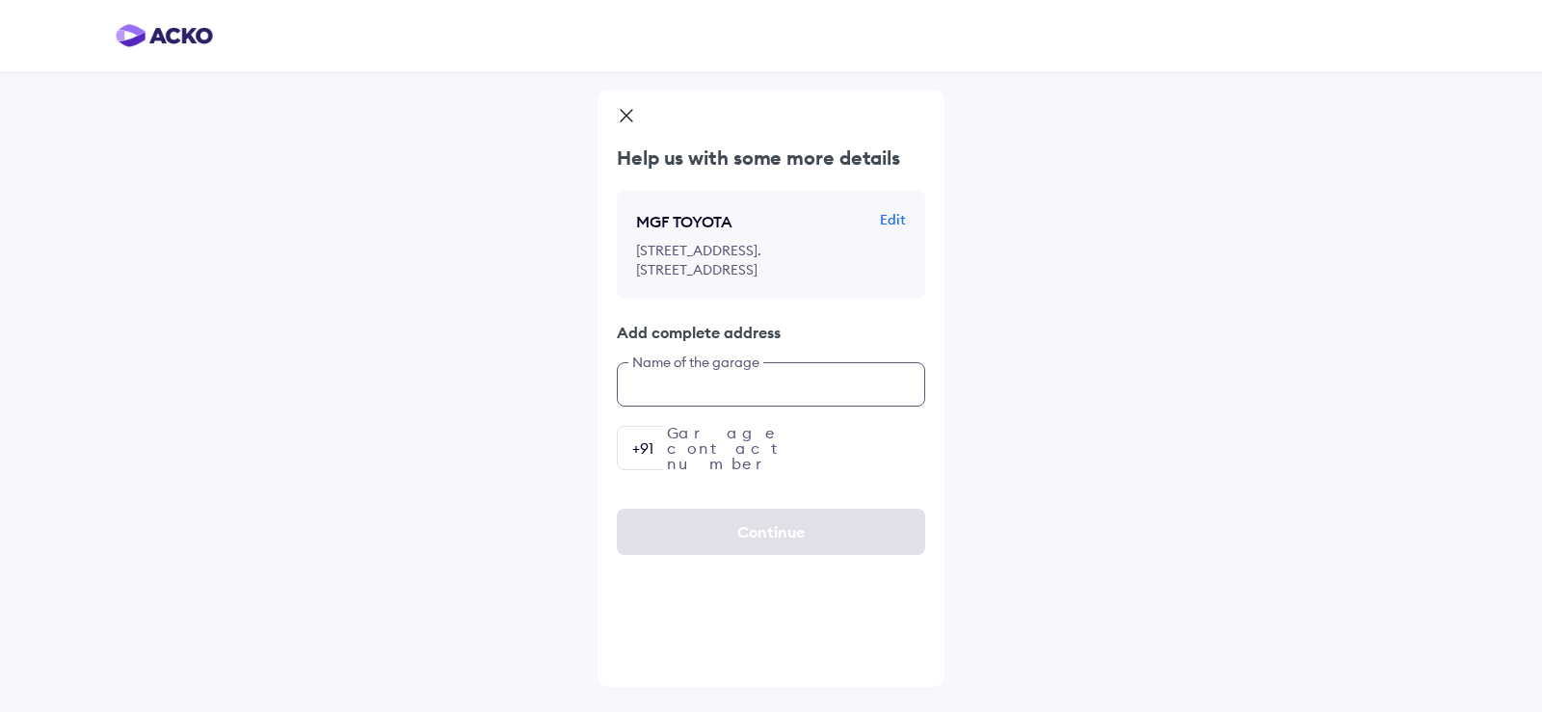
click at [686, 407] on input "text" at bounding box center [771, 384] width 308 height 44
type input "**********"
click at [728, 470] on input "number" at bounding box center [771, 448] width 308 height 44
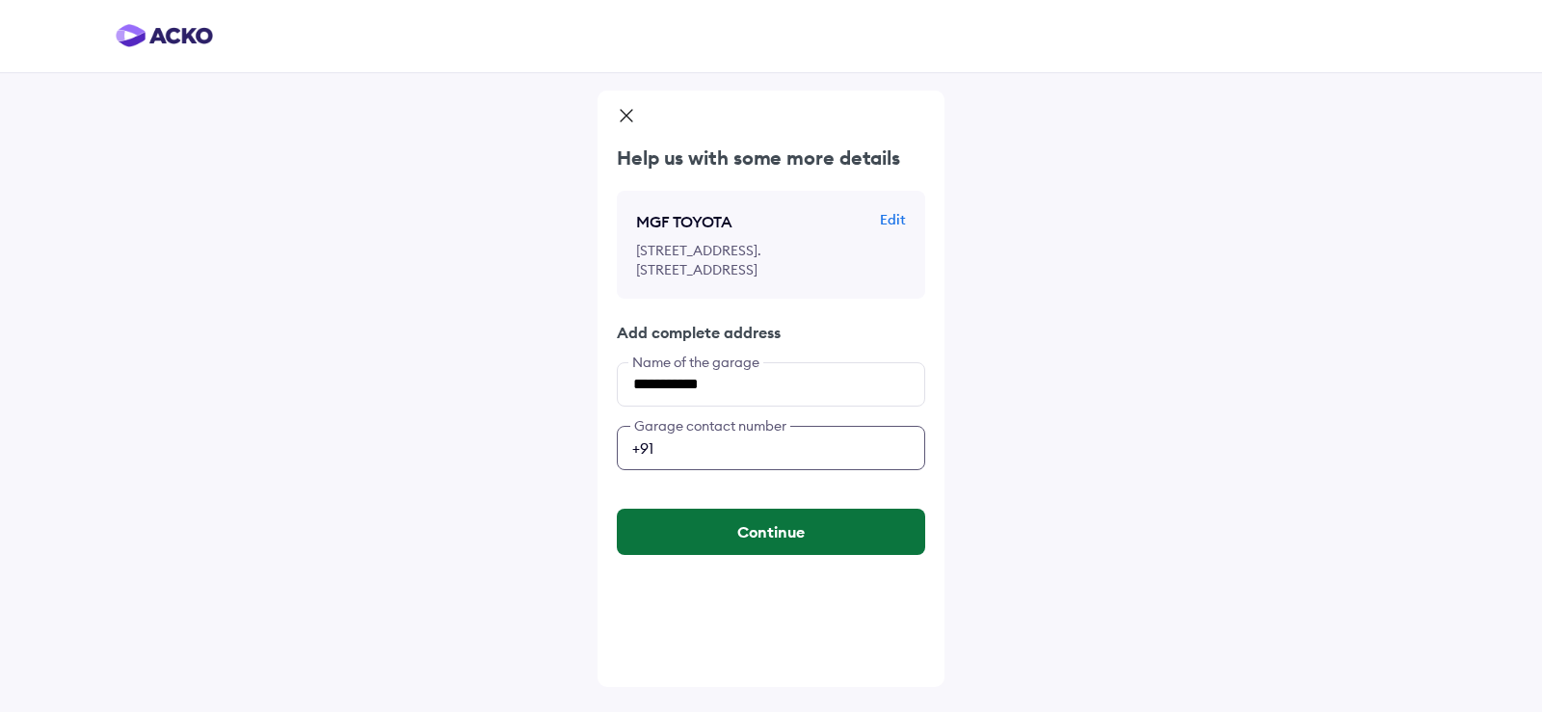
type input "**********"
click at [813, 554] on button "Continue" at bounding box center [771, 532] width 308 height 46
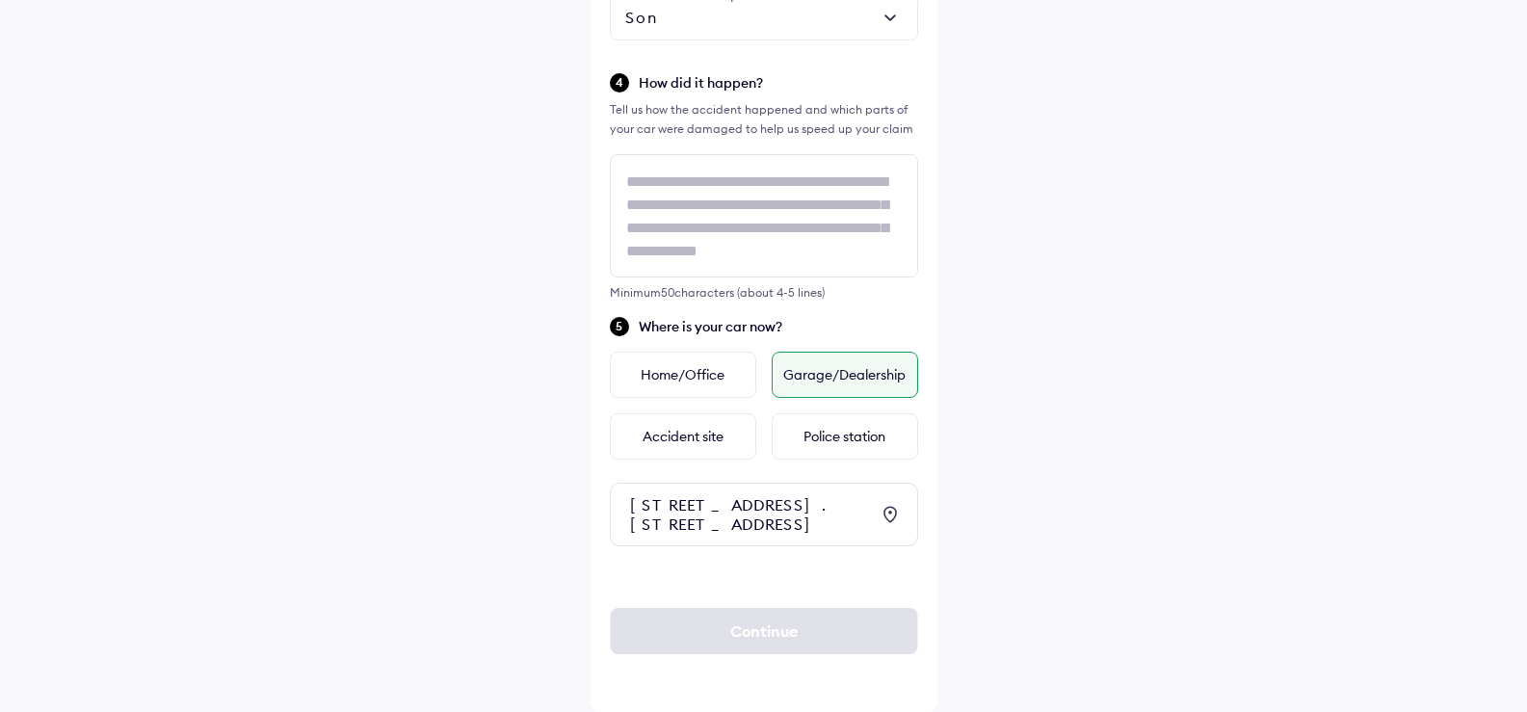
scroll to position [829, 0]
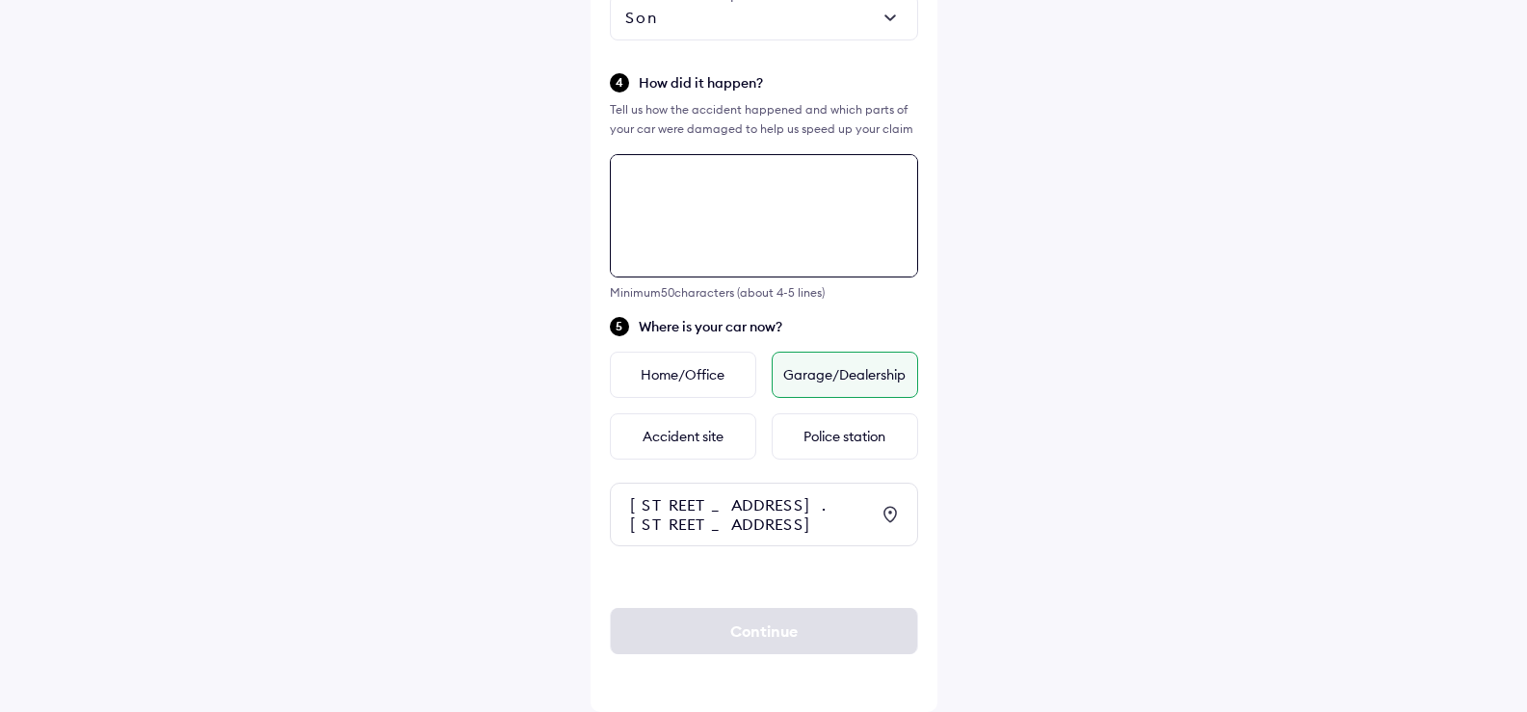
click at [725, 155] on textarea at bounding box center [764, 215] width 308 height 123
type textarea "*"
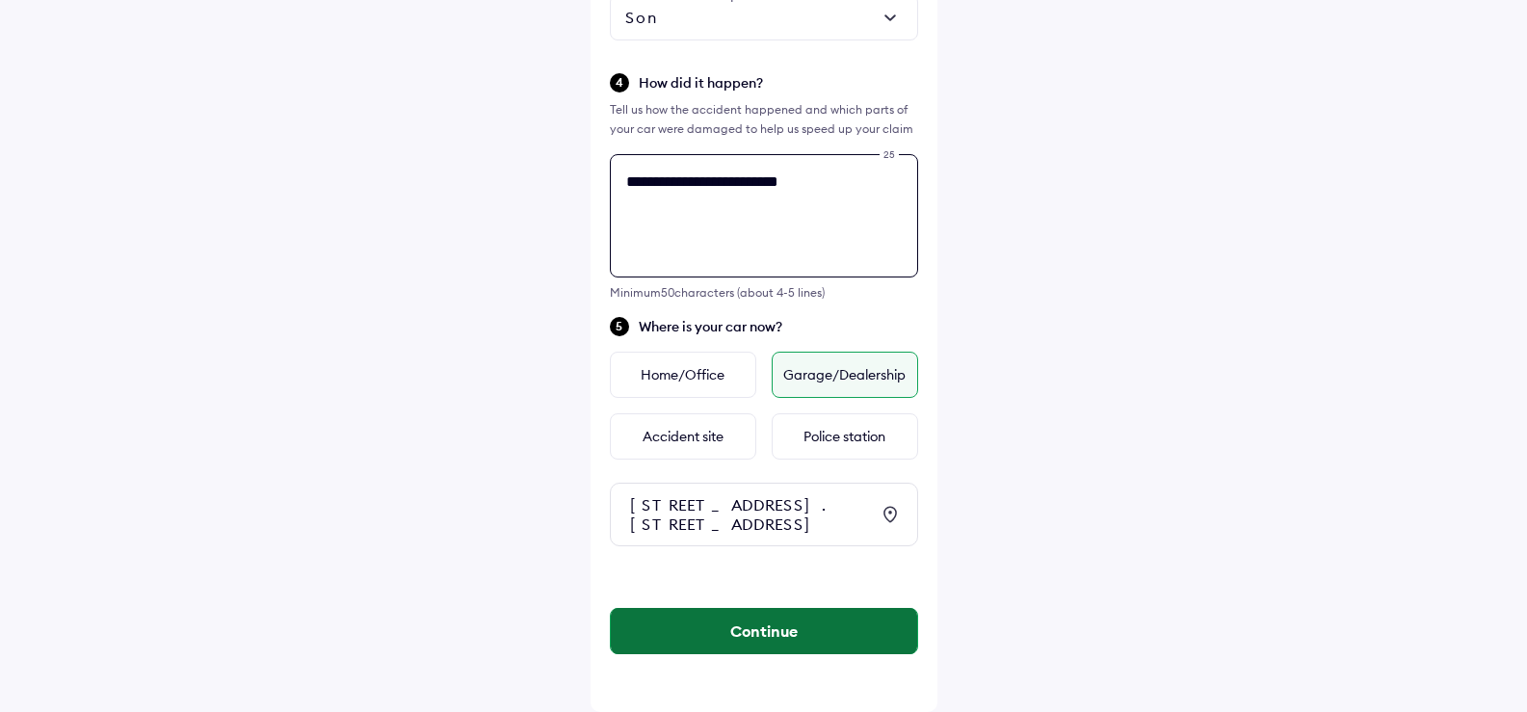
type textarea "**********"
click at [788, 627] on button "Continue" at bounding box center [764, 631] width 306 height 46
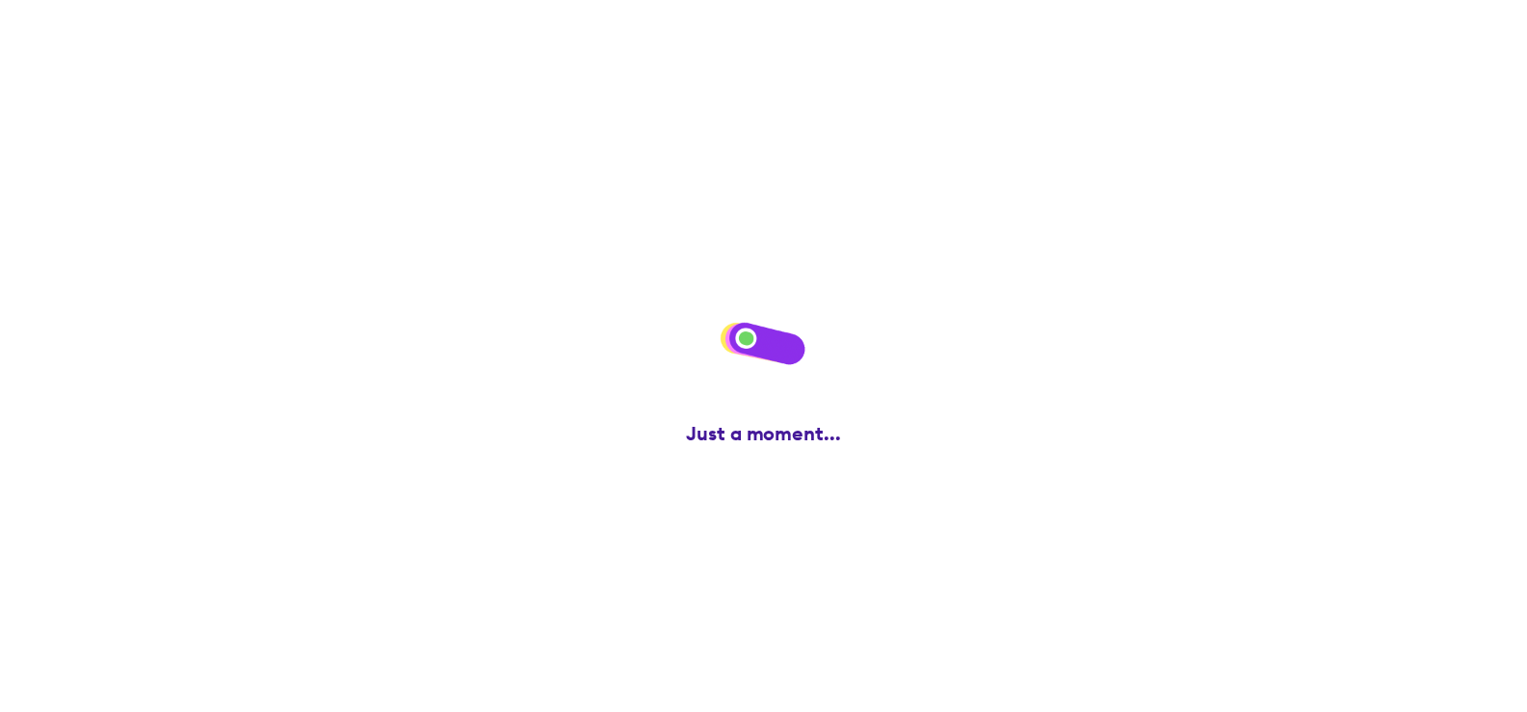
scroll to position [0, 0]
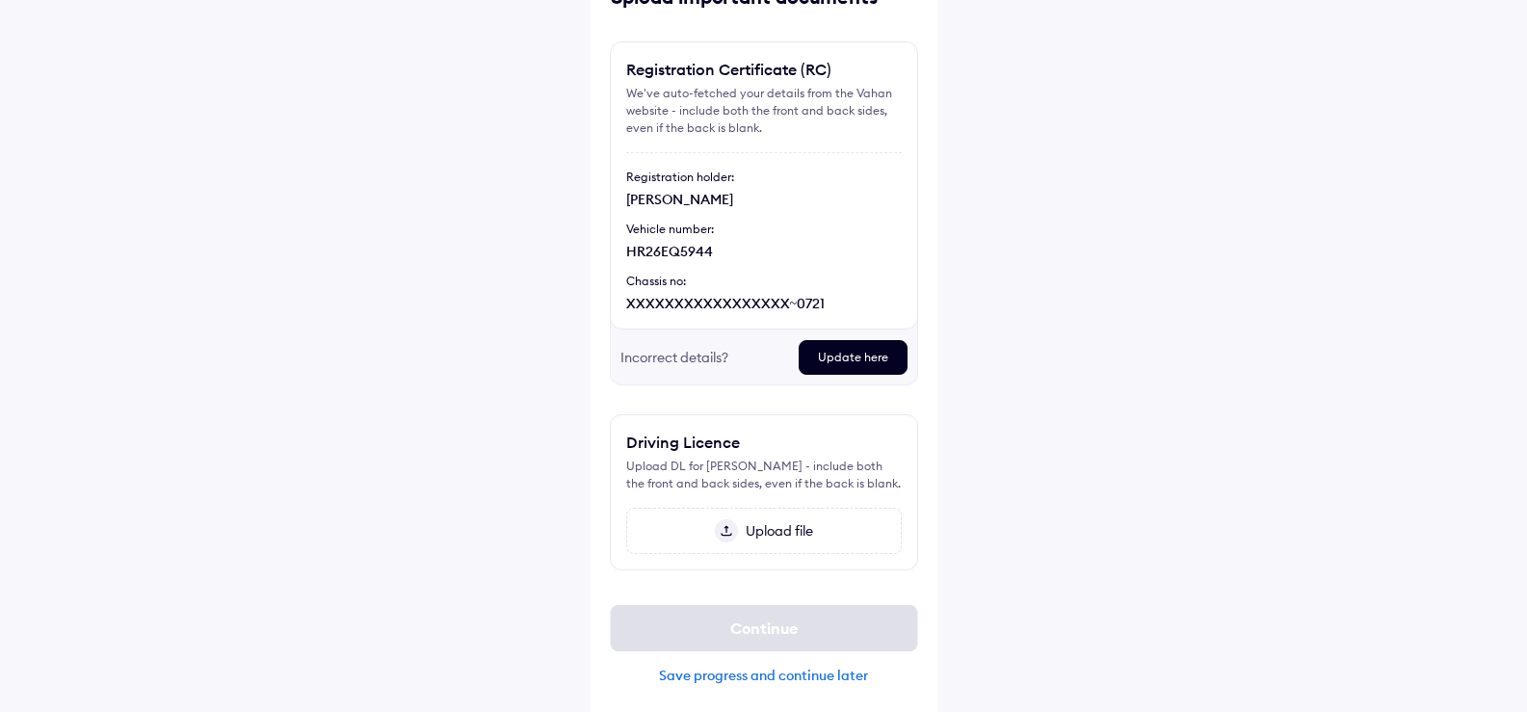
scroll to position [133, 0]
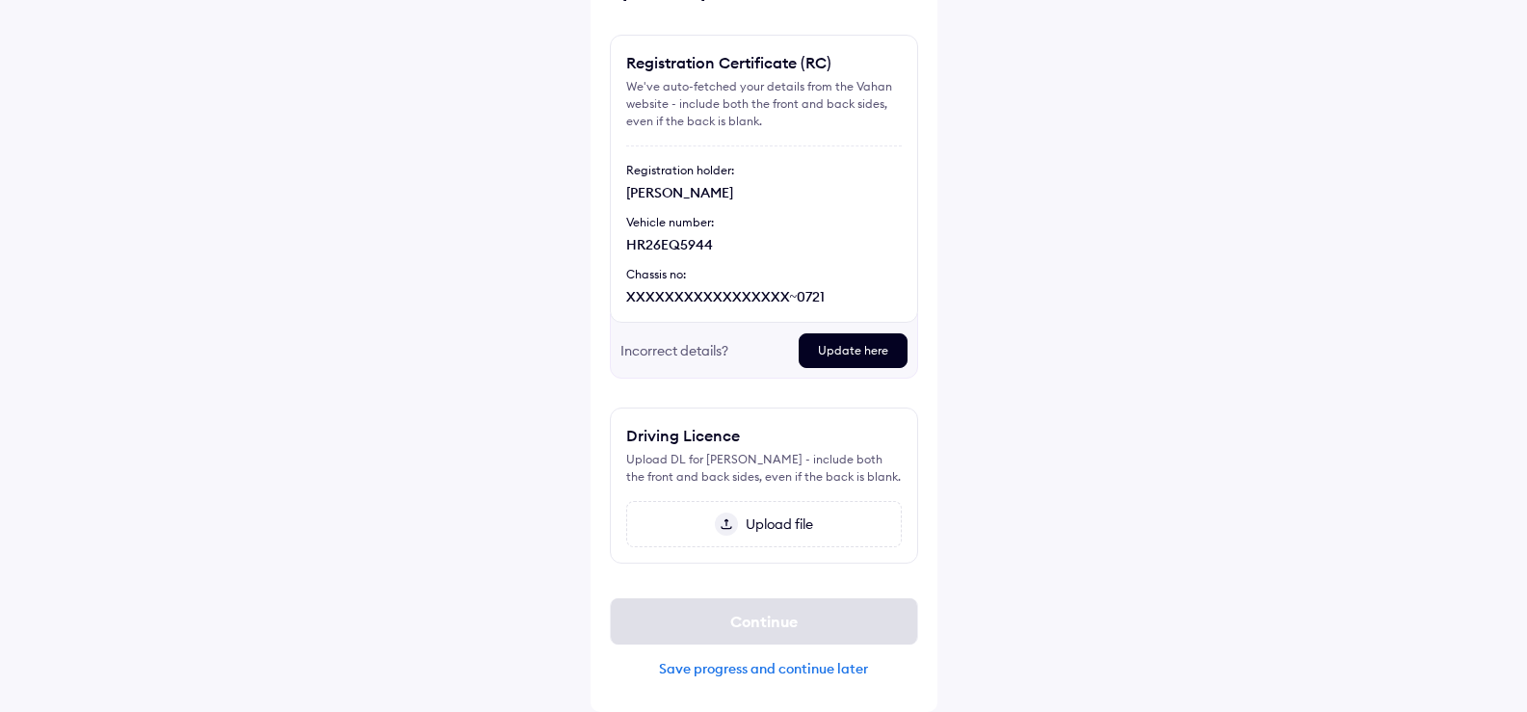
click at [786, 522] on span "Upload file" at bounding box center [775, 524] width 75 height 17
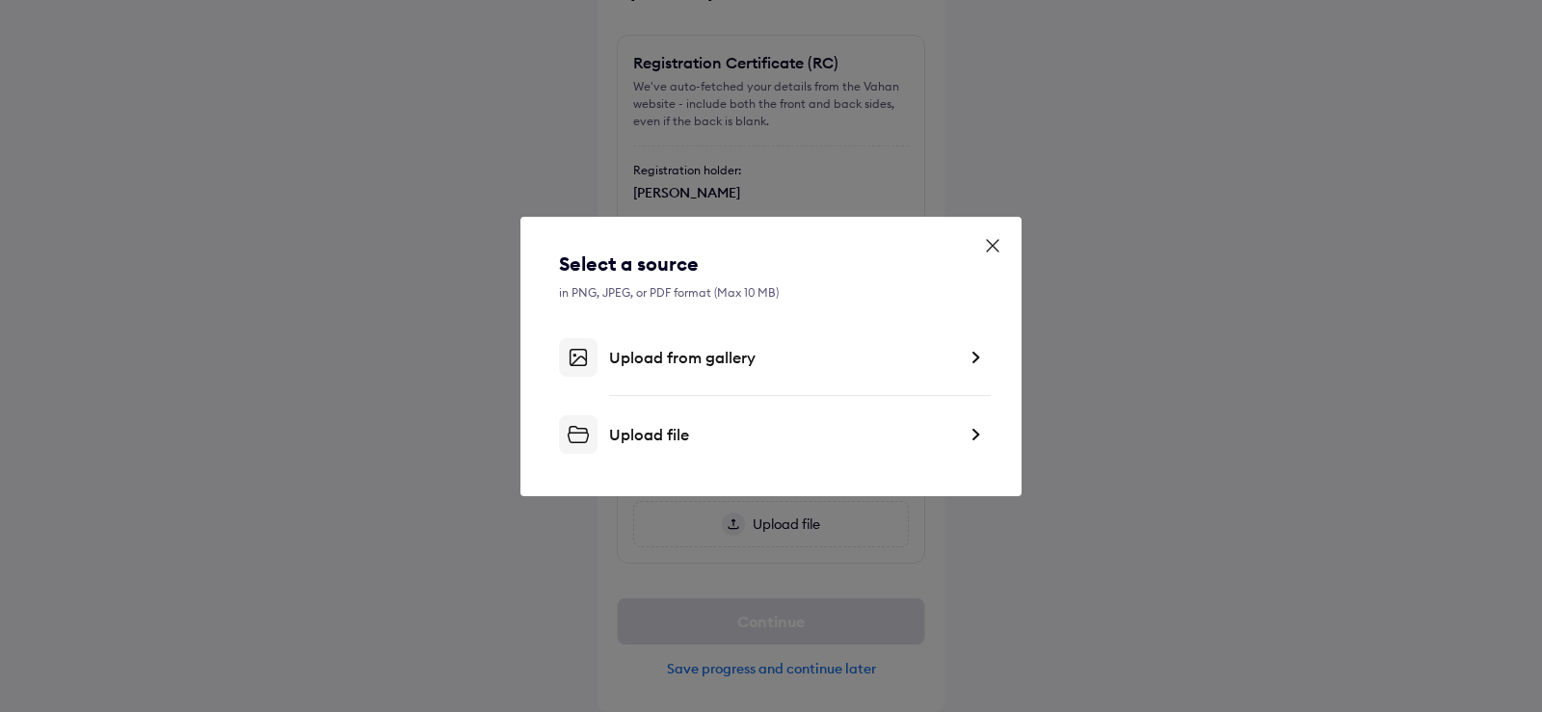
click at [973, 431] on img at bounding box center [974, 434] width 15 height 19
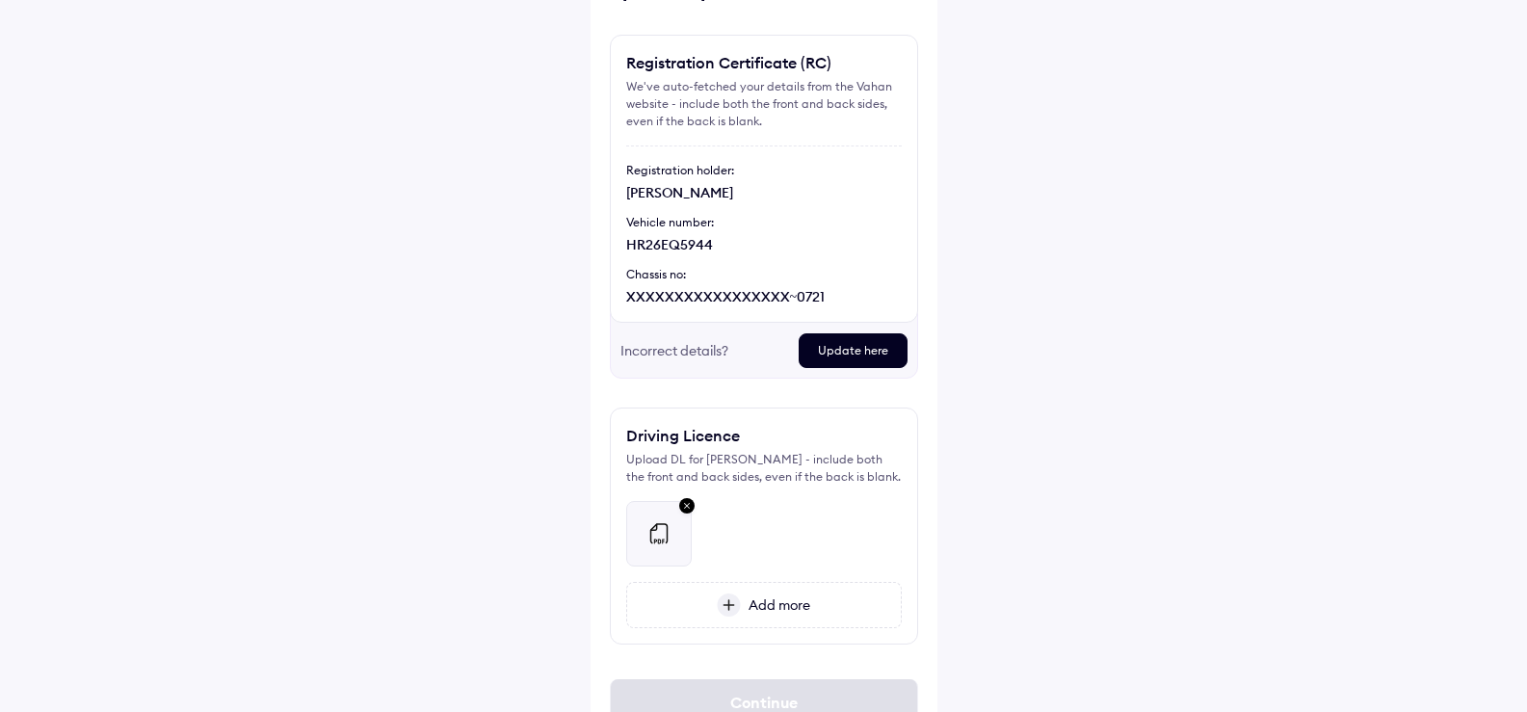
click at [789, 597] on span "Add more" at bounding box center [775, 604] width 69 height 17
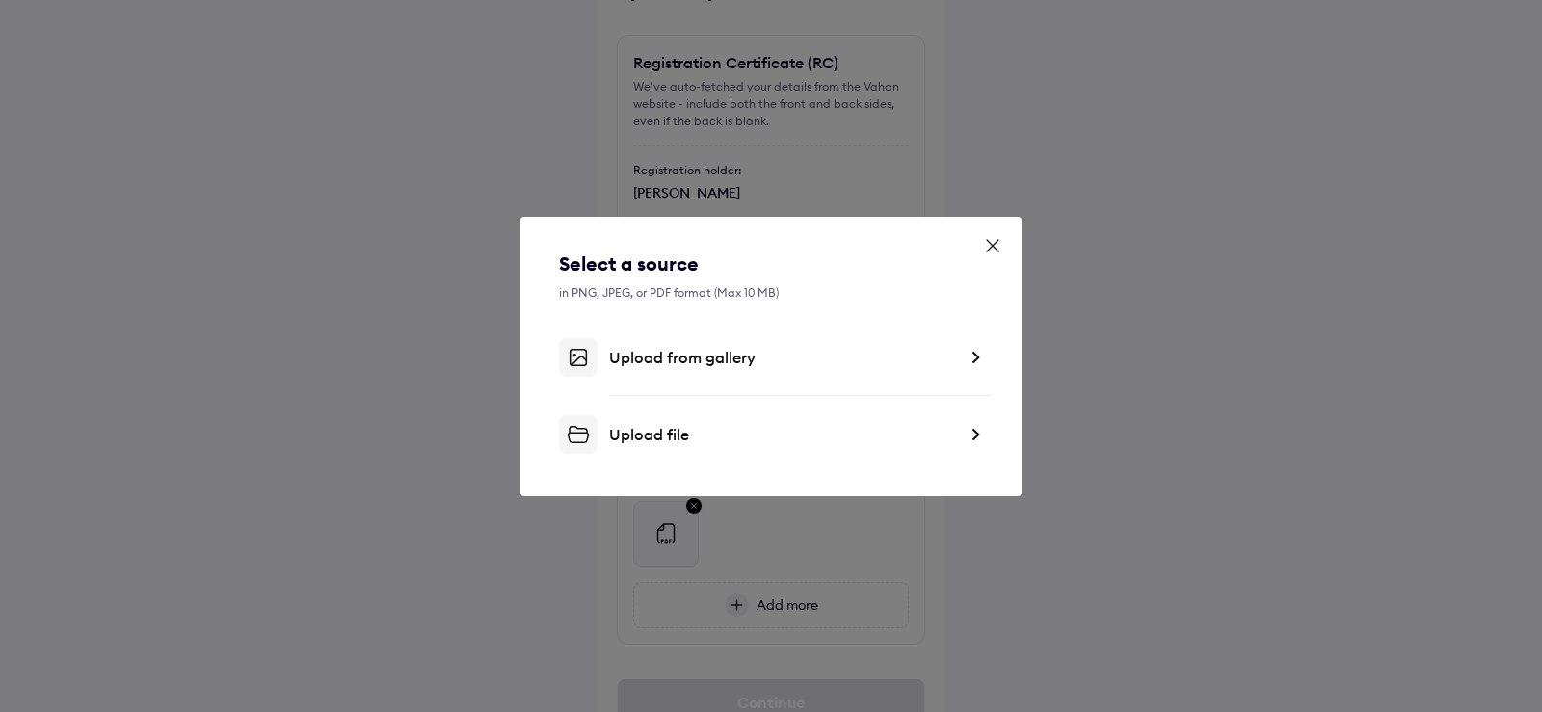
click at [970, 437] on img at bounding box center [974, 434] width 15 height 19
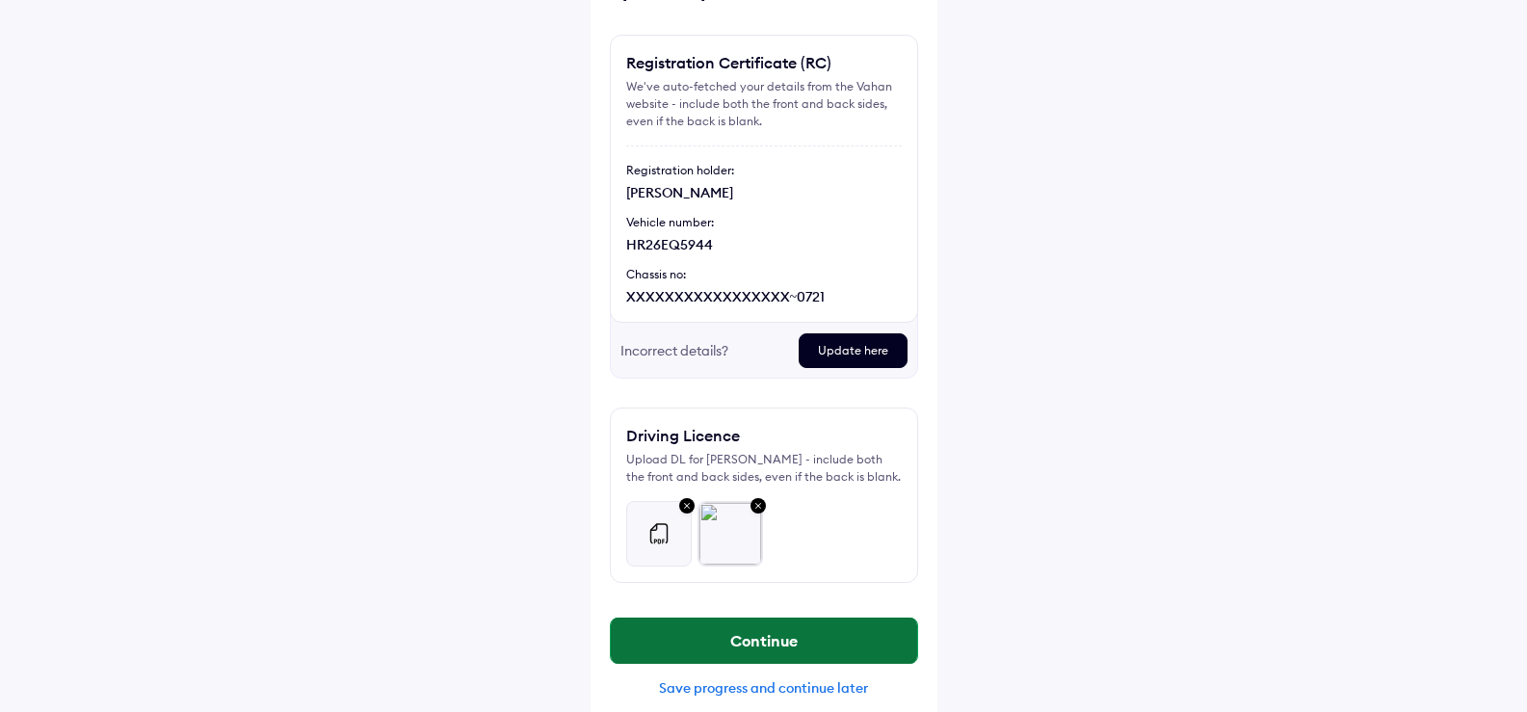
click at [815, 626] on button "Continue" at bounding box center [764, 641] width 306 height 46
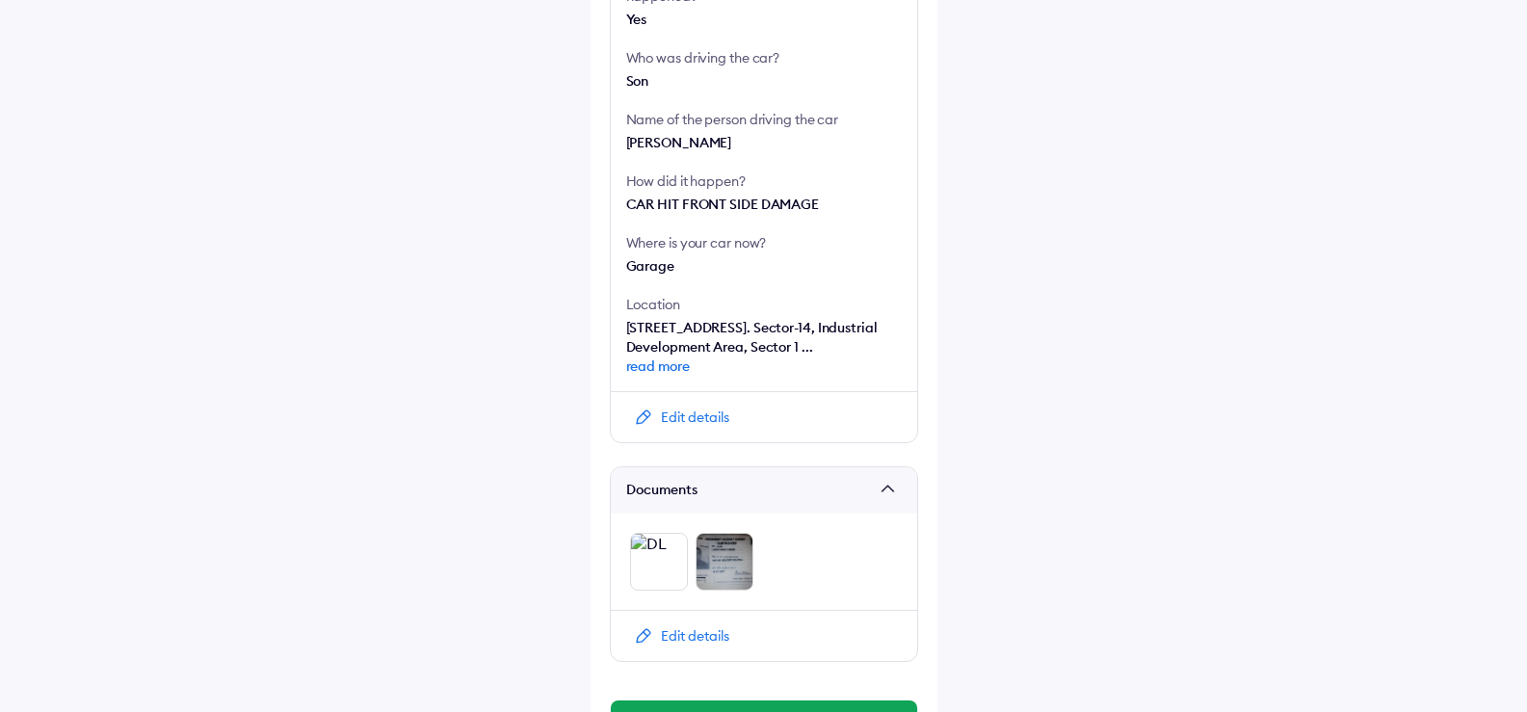
scroll to position [698, 0]
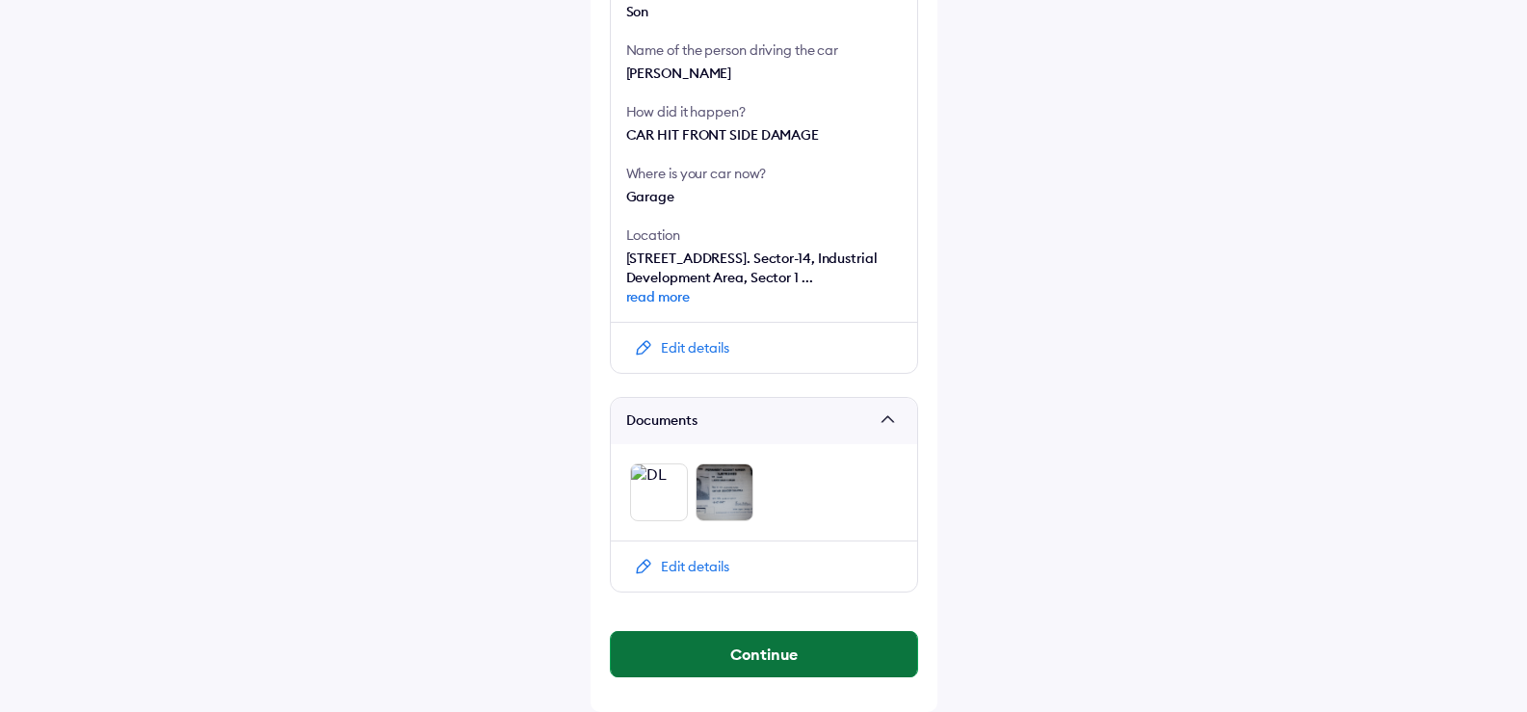
click at [777, 644] on button "Continue" at bounding box center [764, 654] width 306 height 46
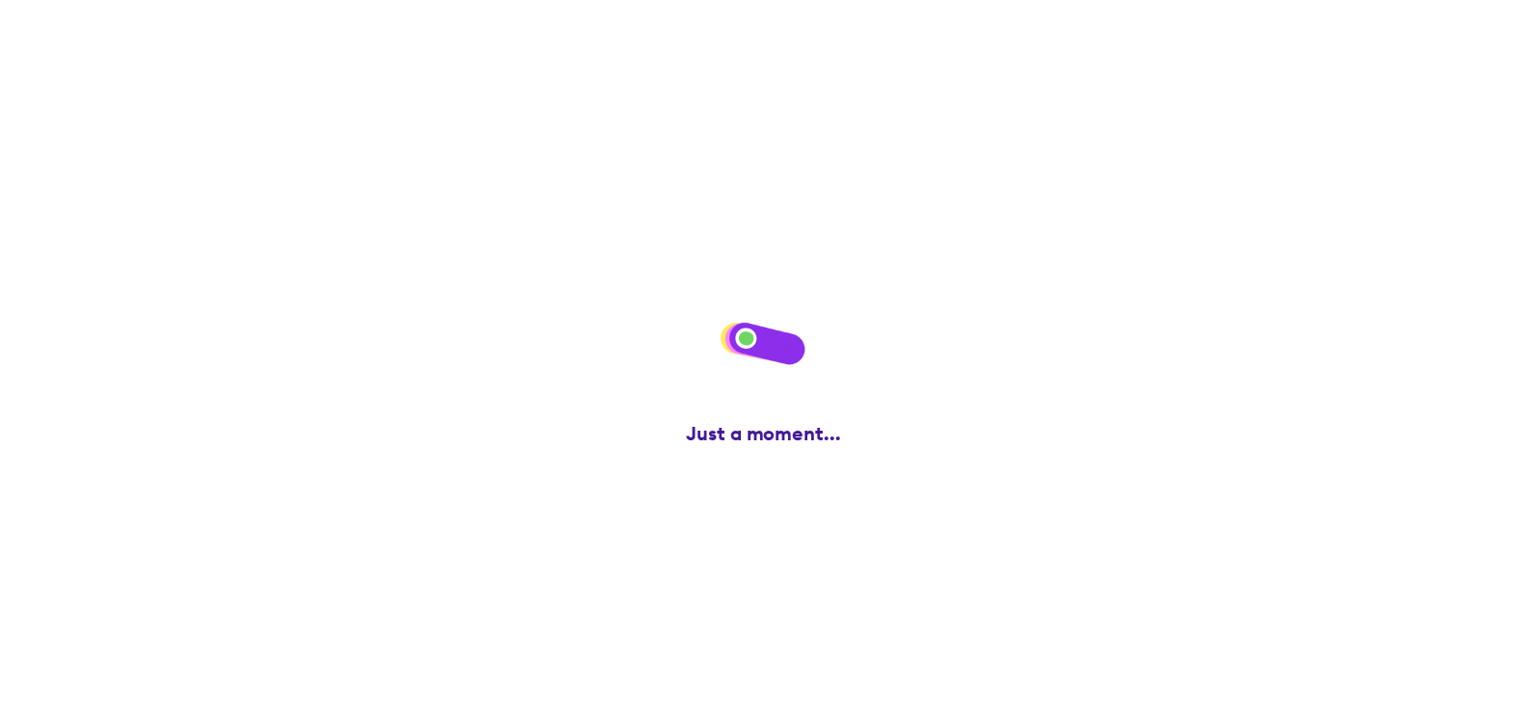
scroll to position [0, 0]
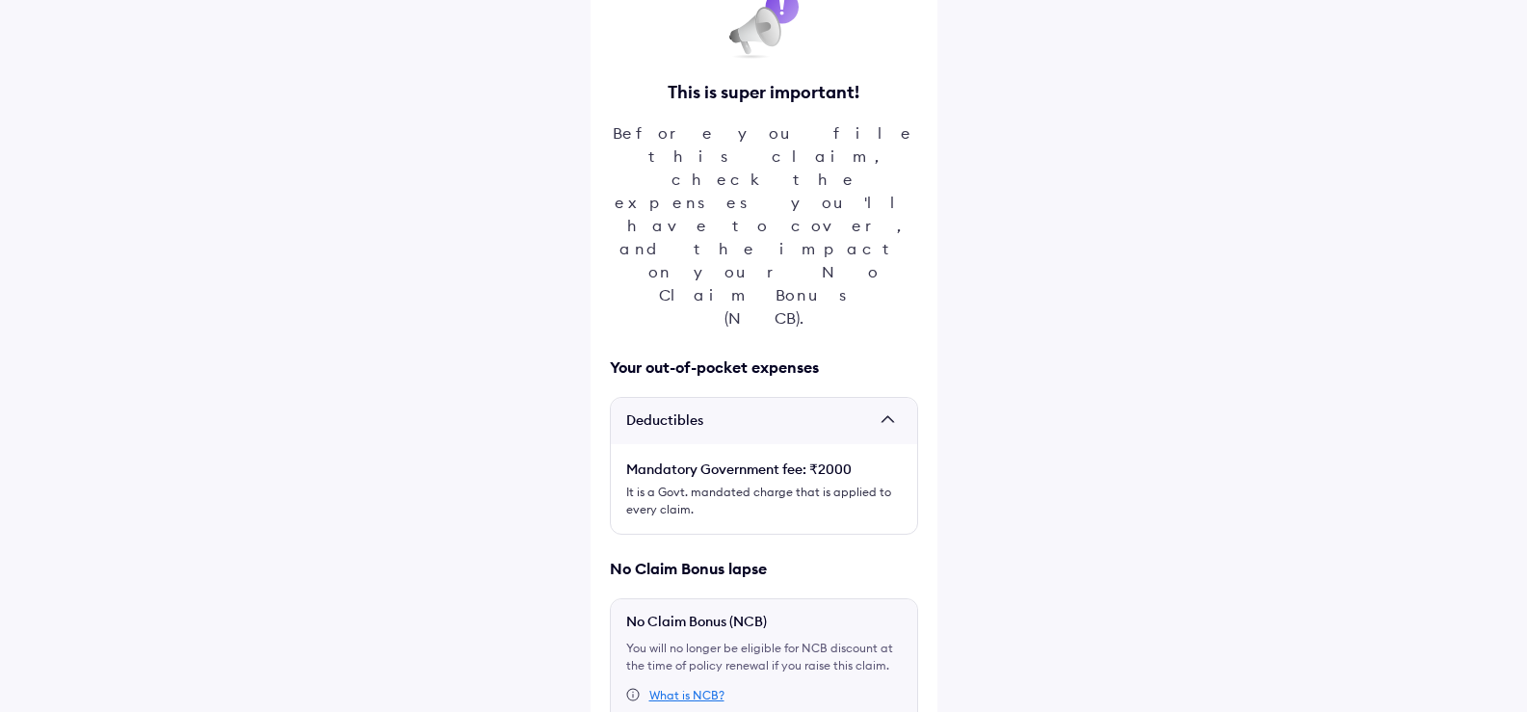
scroll to position [256, 0]
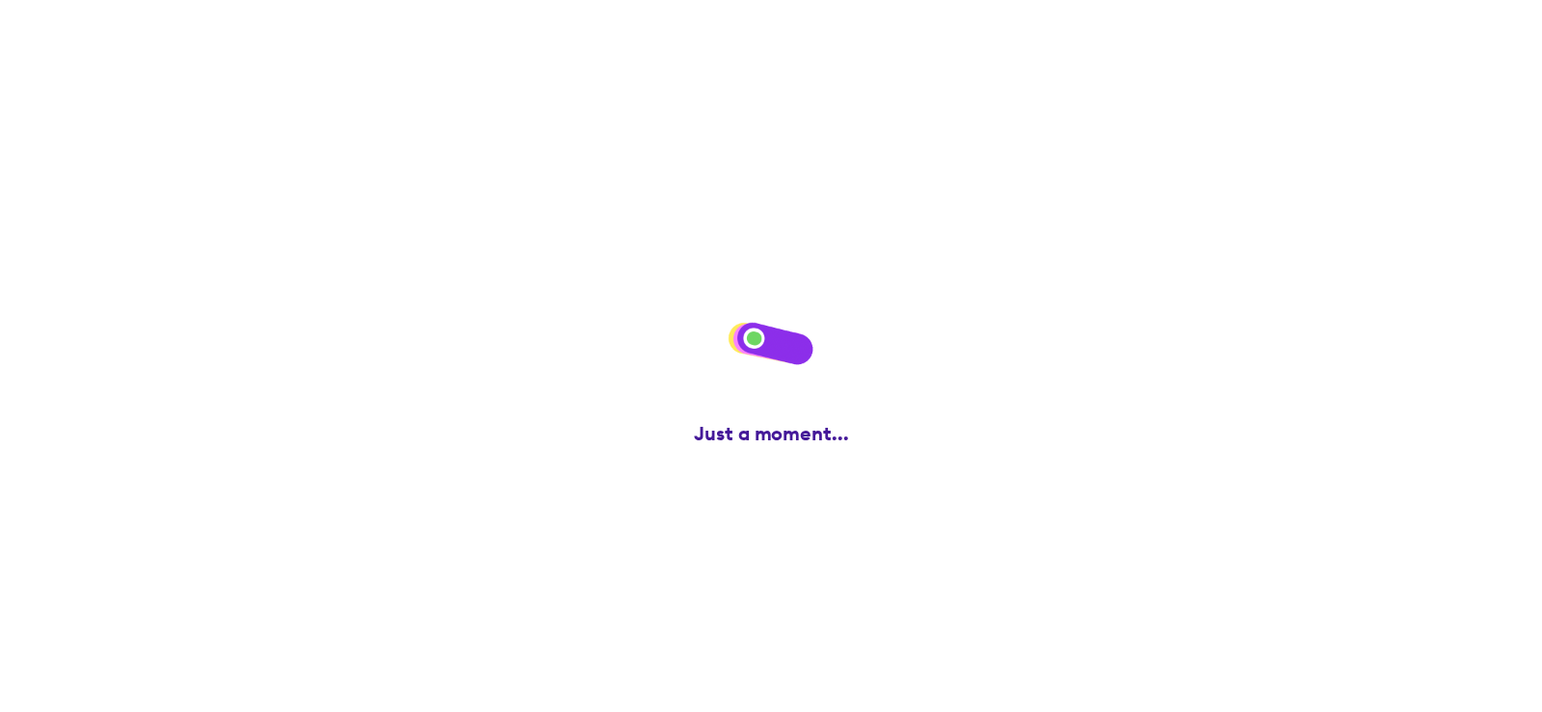
scroll to position [0, 0]
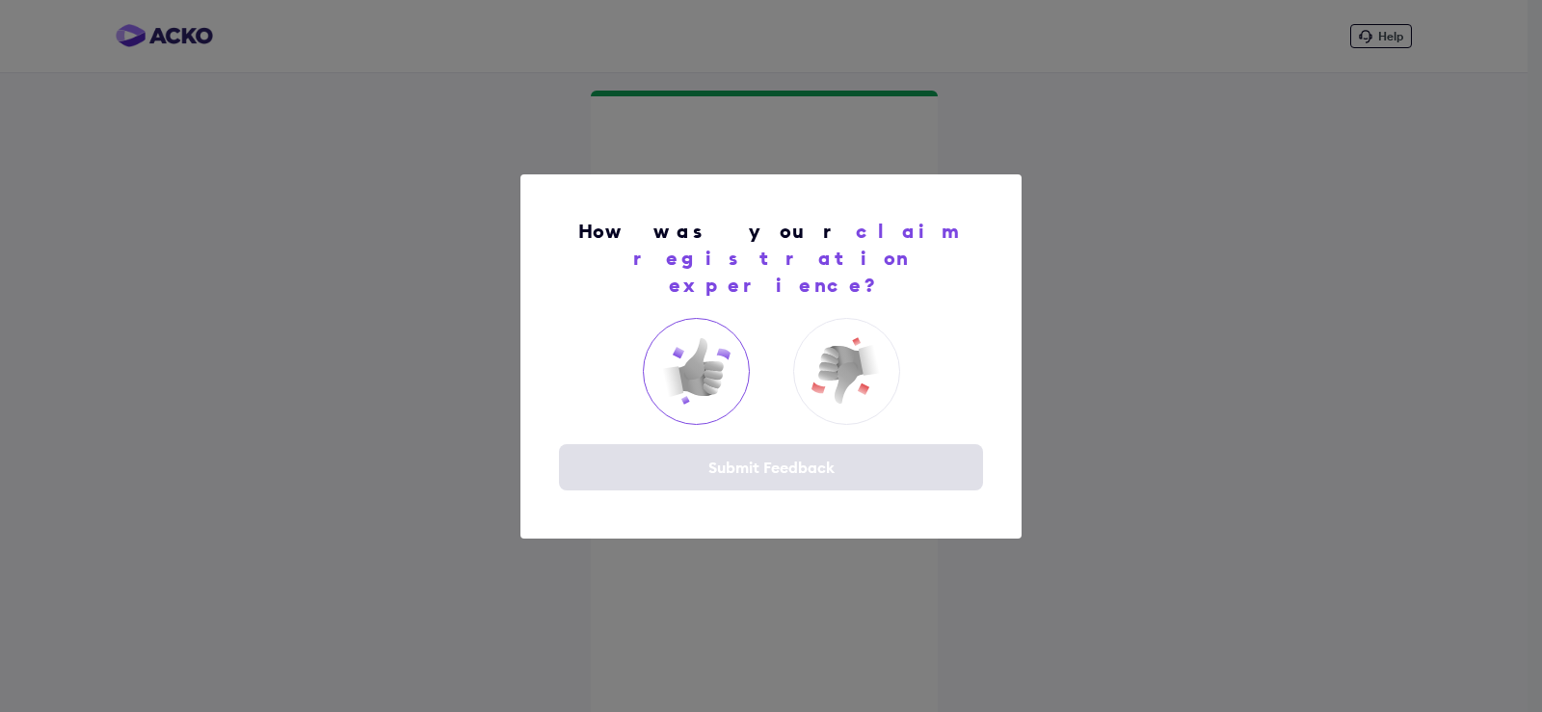
click at [675, 354] on img at bounding box center [695, 370] width 77 height 77
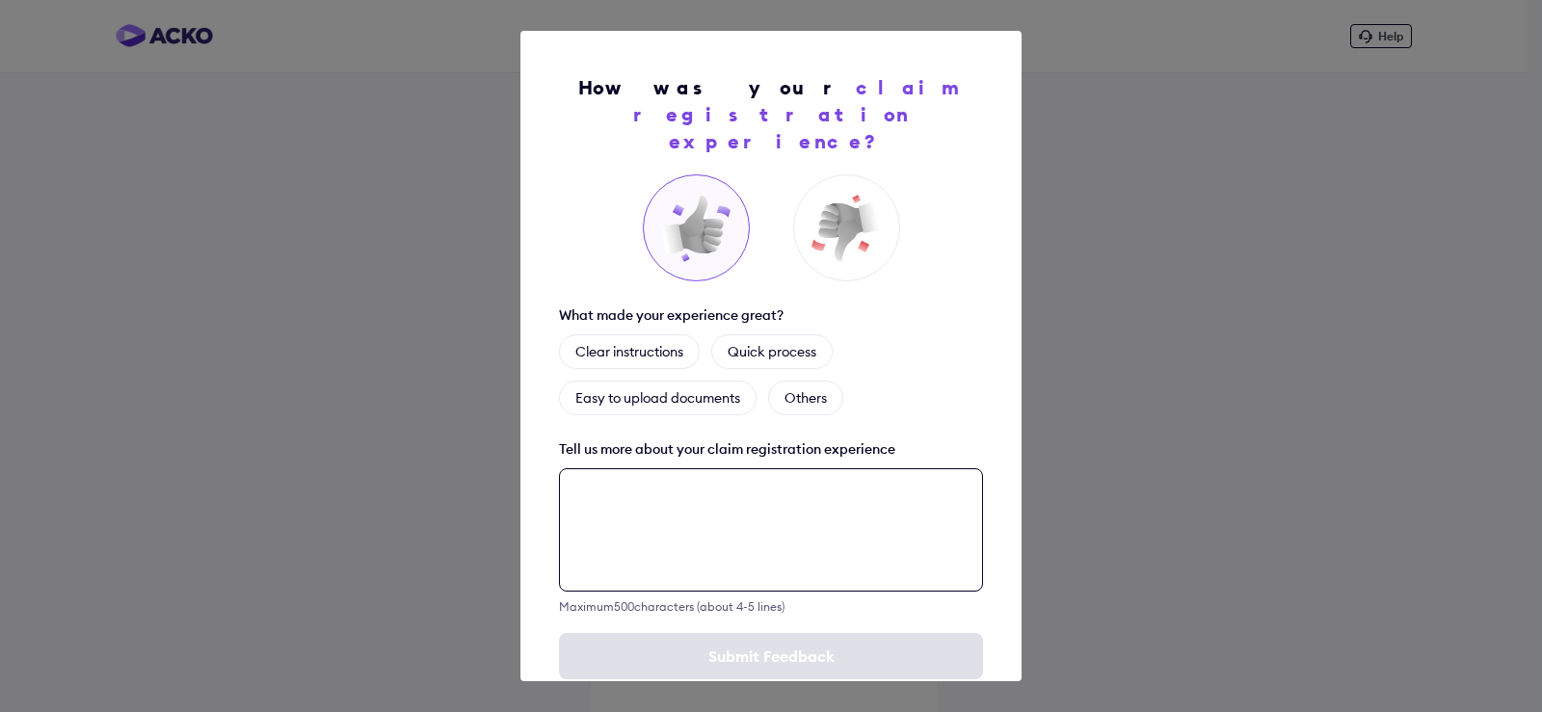
click at [755, 487] on textarea at bounding box center [771, 529] width 424 height 123
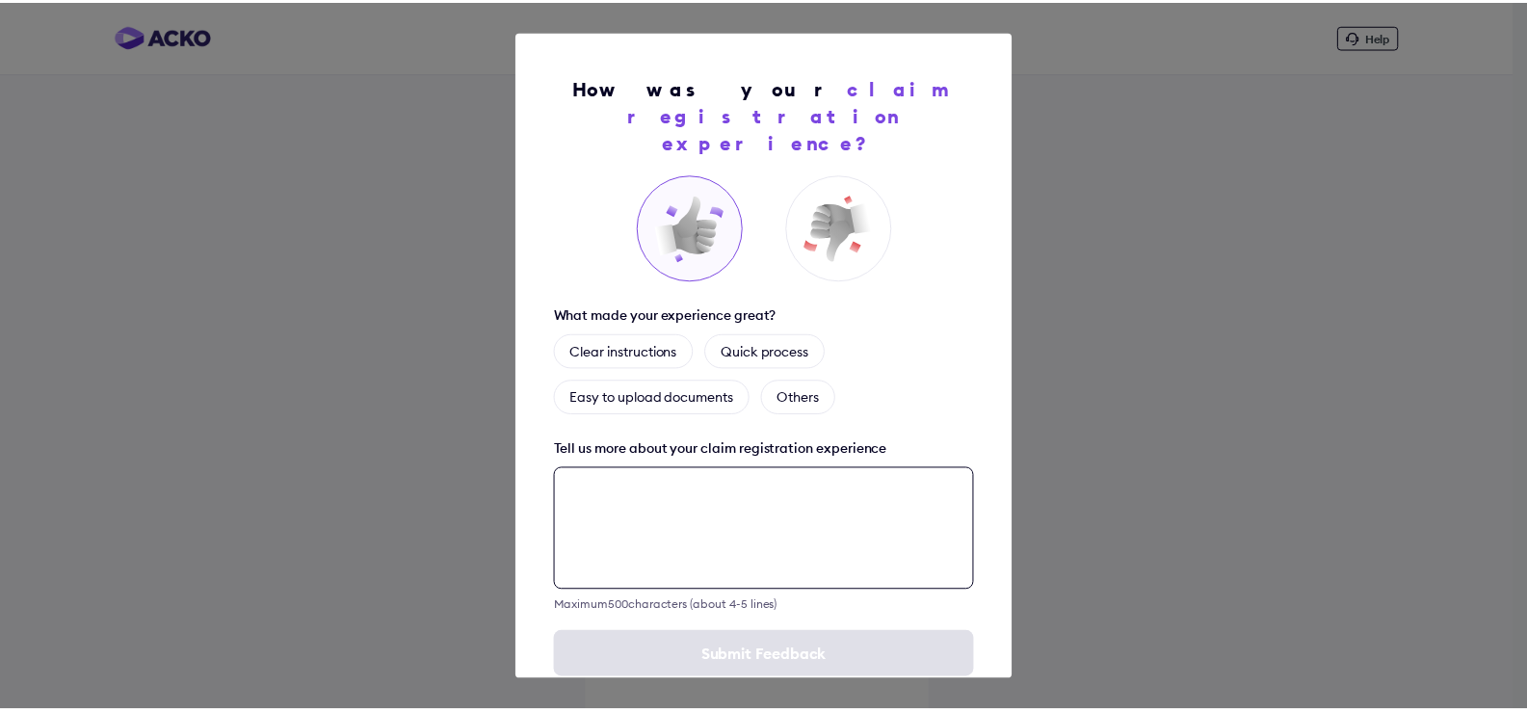
scroll to position [19, 0]
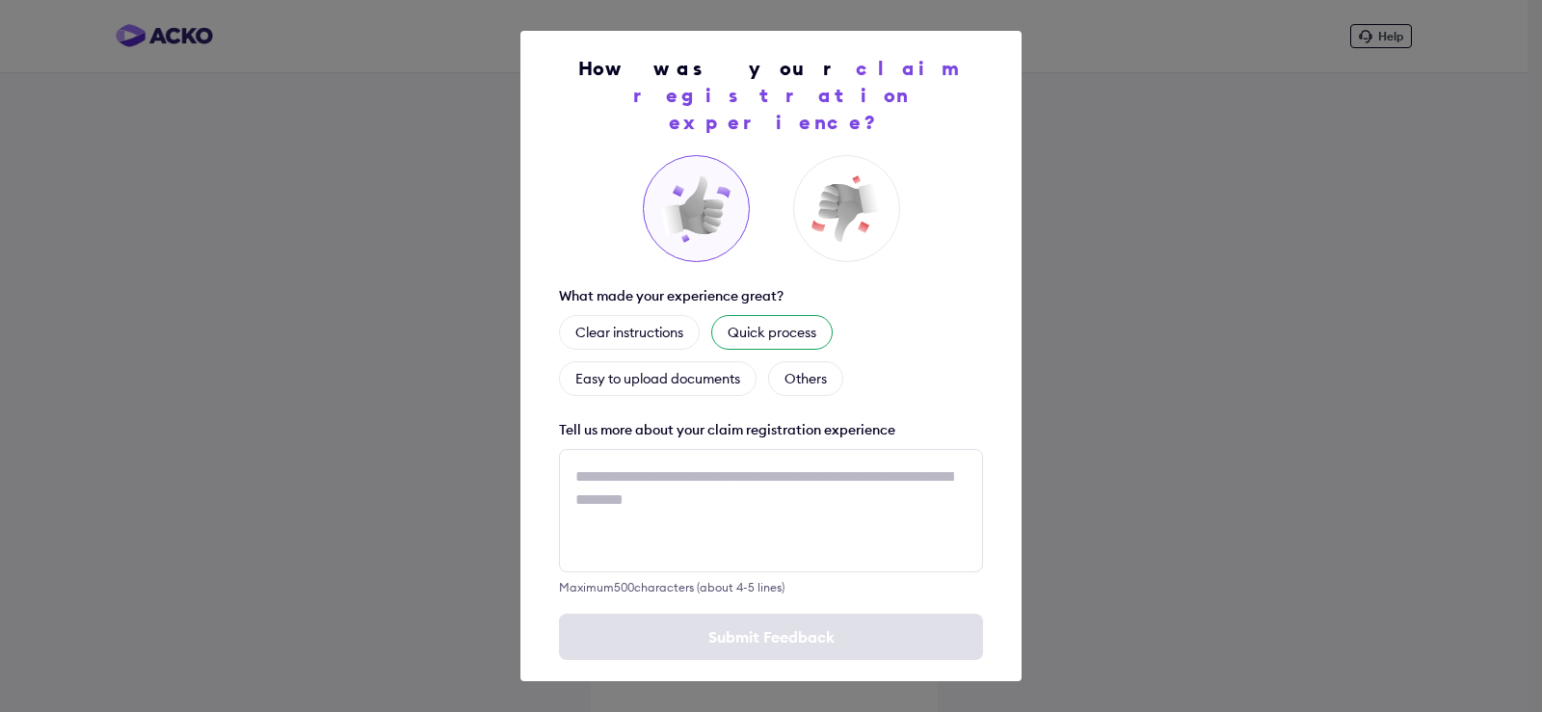
click at [758, 315] on div "Quick process" at bounding box center [771, 332] width 121 height 35
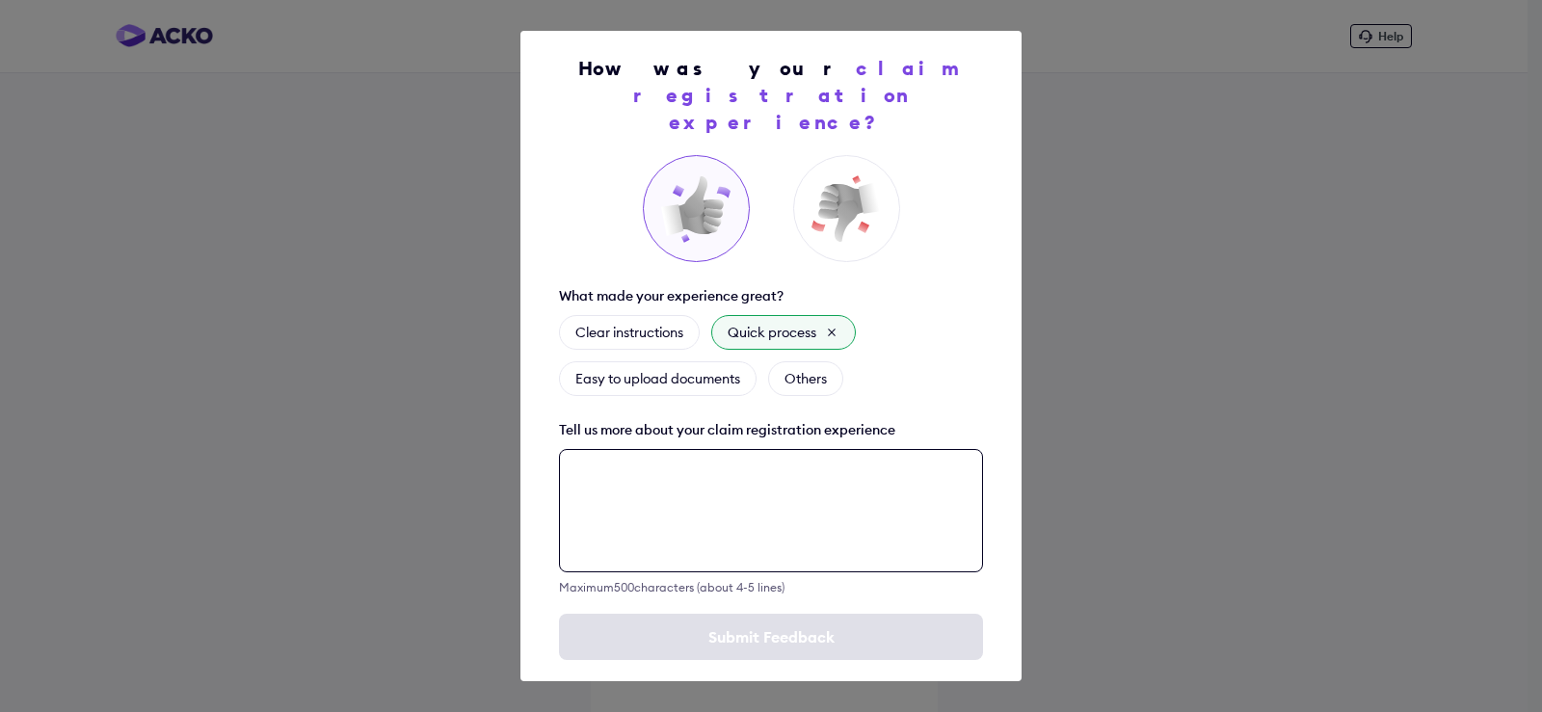
click at [699, 481] on textarea at bounding box center [771, 510] width 424 height 123
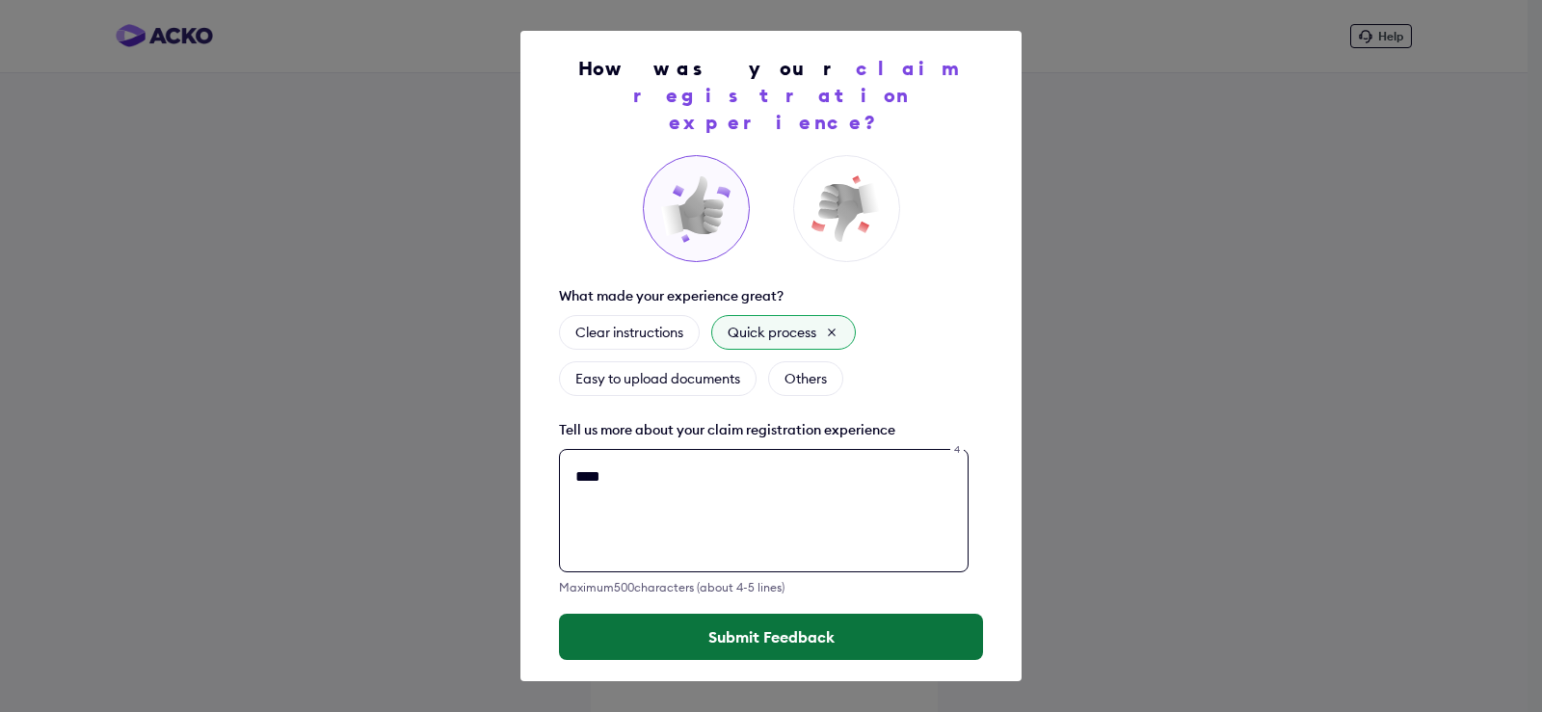
type textarea "****"
click at [804, 614] on button "Submit Feedback" at bounding box center [771, 637] width 424 height 46
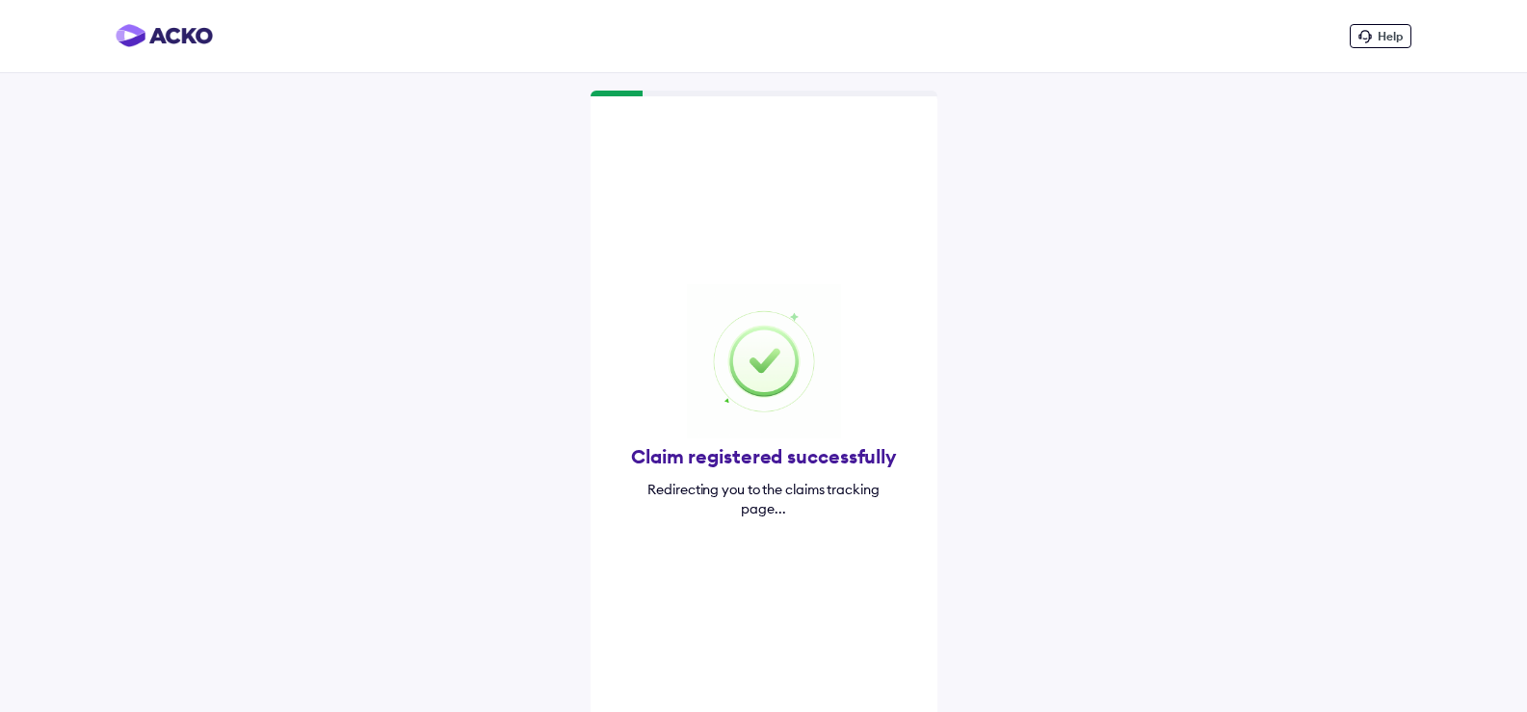
scroll to position [19, 0]
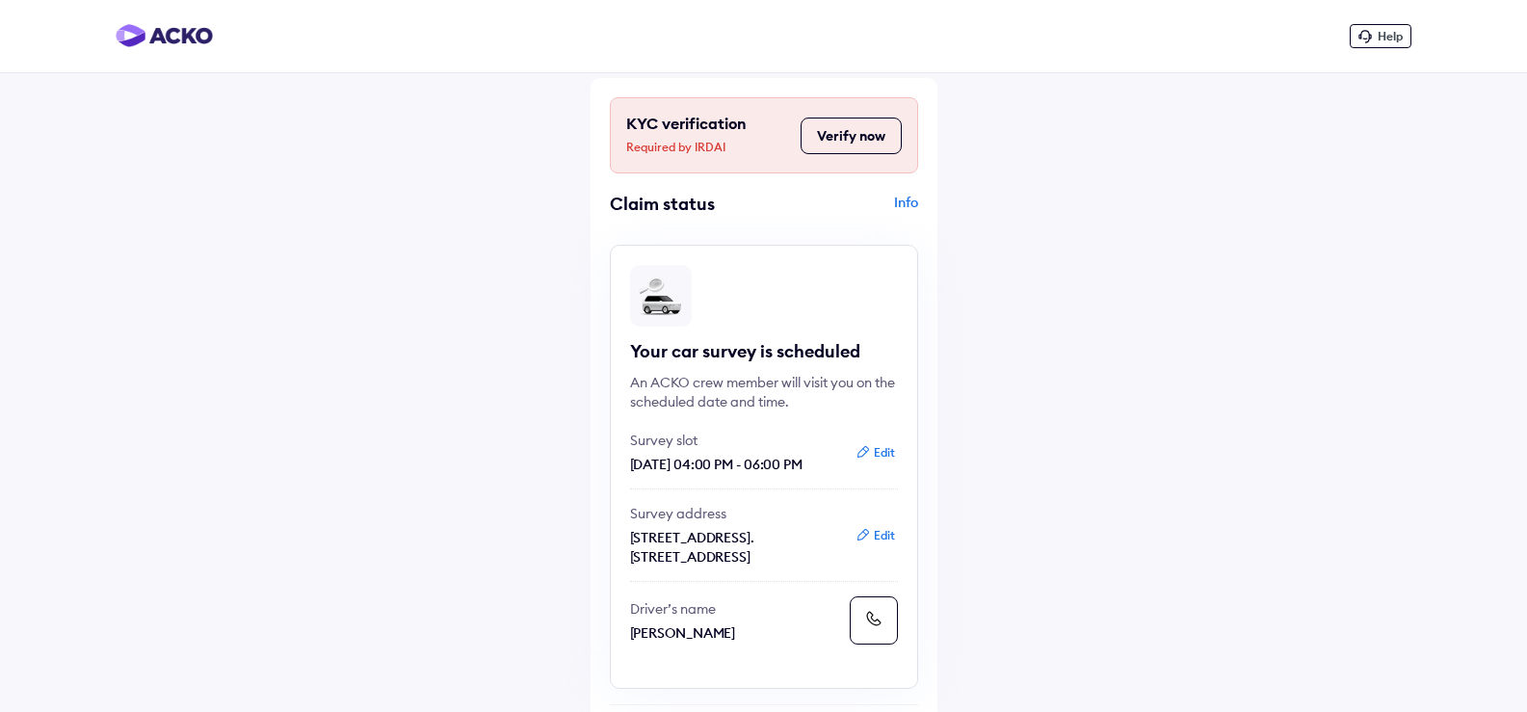
click at [841, 152] on button "Verify now" at bounding box center [851, 136] width 101 height 37
